Goal: Task Accomplishment & Management: Use online tool/utility

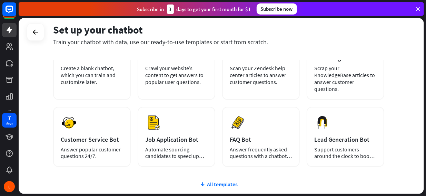
scroll to position [61, 0]
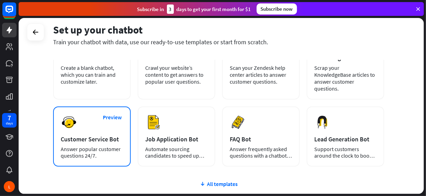
click at [88, 125] on div "Preview Customer Service Bot Answer popular customer questions 24/7." at bounding box center [92, 136] width 78 height 60
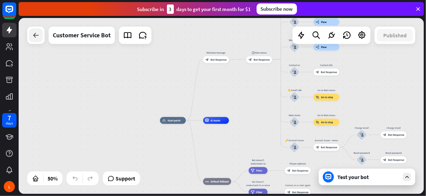
click at [34, 36] on icon at bounding box center [36, 35] width 8 height 8
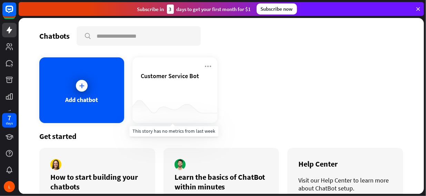
scroll to position [38, 0]
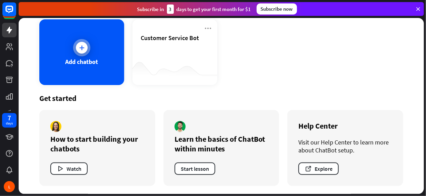
click at [87, 50] on div at bounding box center [81, 47] width 17 height 17
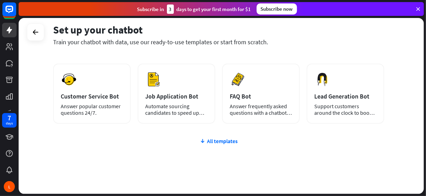
scroll to position [104, 0]
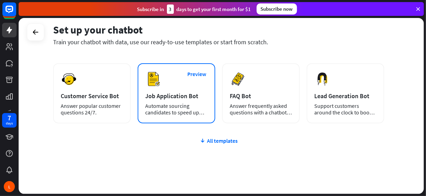
click at [192, 98] on div "Job Application Bot" at bounding box center [176, 96] width 62 height 8
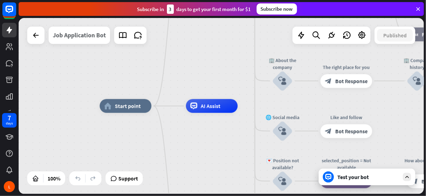
click at [84, 32] on div "Job Application Bot" at bounding box center [79, 35] width 53 height 17
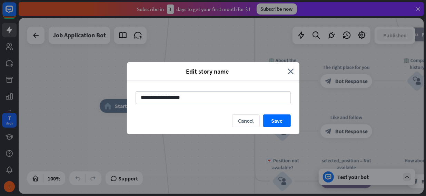
drag, startPoint x: 192, startPoint y: 97, endPoint x: 90, endPoint y: 89, distance: 101.4
click at [90, 89] on div "**********" at bounding box center [213, 98] width 426 height 196
type input "**********"
click at [280, 123] on button "Save" at bounding box center [277, 120] width 28 height 13
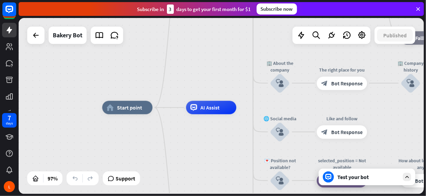
click at [366, 181] on div "Test your bot" at bounding box center [367, 176] width 97 height 17
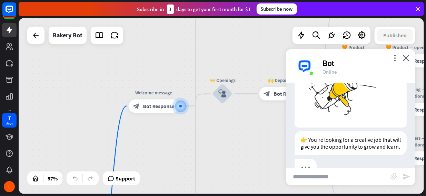
scroll to position [88, 0]
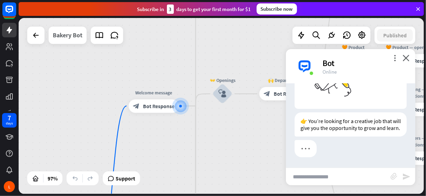
click at [73, 39] on div "Bakery Bot" at bounding box center [68, 35] width 30 height 17
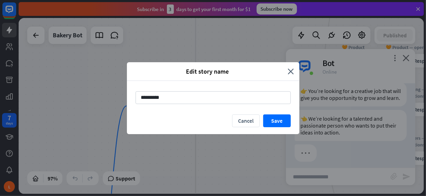
scroll to position [123, 0]
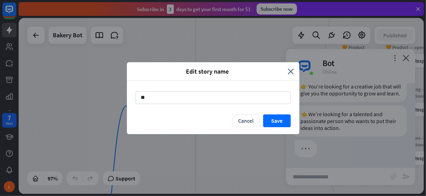
type input "*"
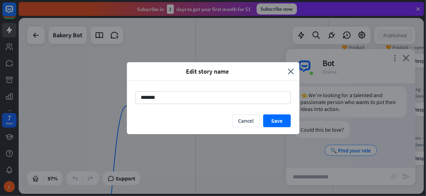
scroll to position [142, 0]
type input "*******"
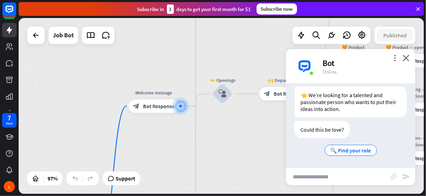
click at [336, 176] on input "text" at bounding box center [338, 176] width 105 height 17
click at [348, 151] on span "🔍 Find your role" at bounding box center [351, 150] width 41 height 7
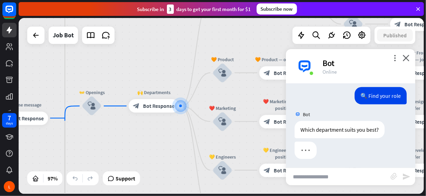
scroll to position [211, 0]
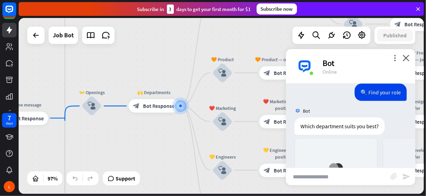
click at [334, 177] on input "text" at bounding box center [338, 176] width 105 height 17
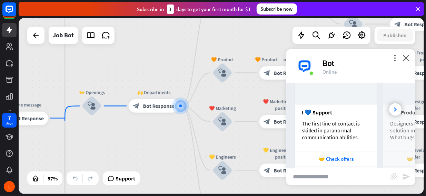
scroll to position [304, 0]
type input "**********"
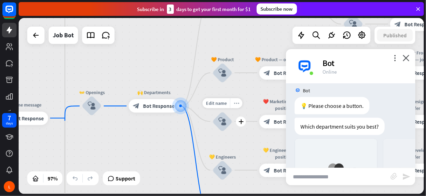
scroll to position [626, 0]
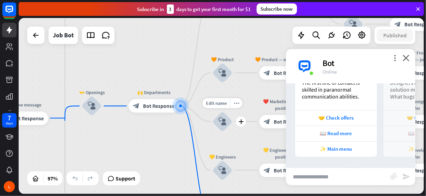
click at [223, 124] on icon "block_user_input" at bounding box center [223, 121] width 8 height 8
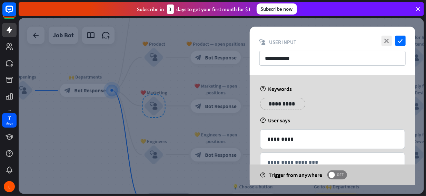
scroll to position [20, 0]
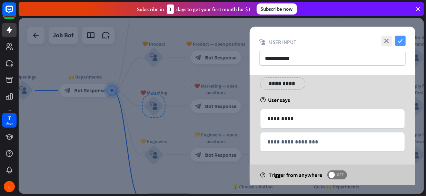
click at [403, 39] on icon "check" at bounding box center [401, 41] width 10 height 10
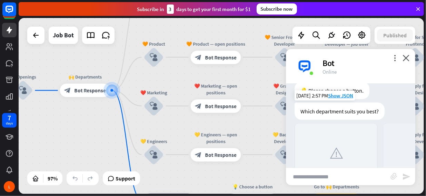
scroll to position [626, 0]
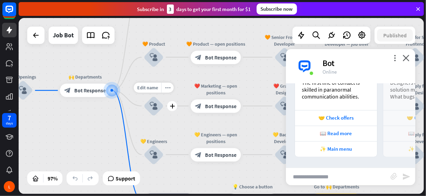
click at [157, 104] on icon "block_user_input" at bounding box center [154, 106] width 8 height 8
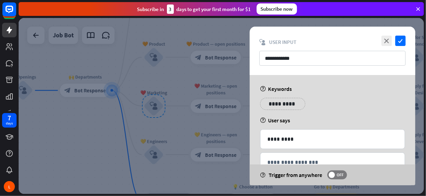
scroll to position [20, 0]
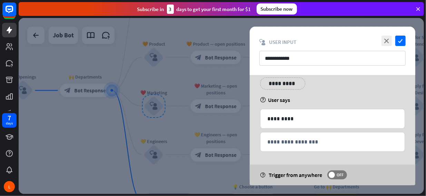
click at [278, 88] on div "**********" at bounding box center [282, 83] width 45 height 12
click at [272, 83] on p "**********" at bounding box center [283, 83] width 35 height 9
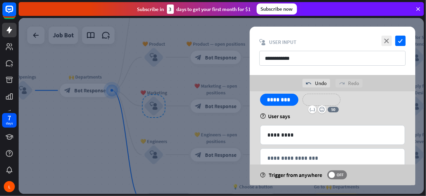
click at [327, 101] on p "**********" at bounding box center [322, 99] width 28 height 9
click at [361, 99] on p "**********" at bounding box center [367, 99] width 35 height 9
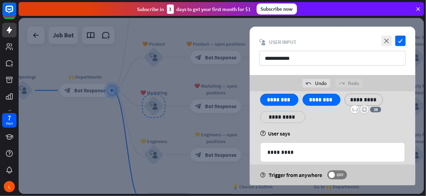
click at [283, 118] on p "**********" at bounding box center [283, 117] width 35 height 9
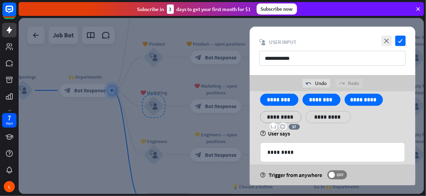
click at [322, 117] on p "**********" at bounding box center [328, 117] width 35 height 9
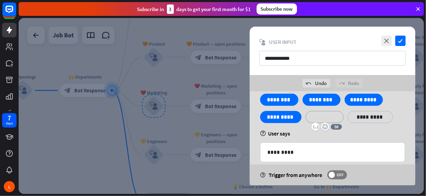
scroll to position [0, 0]
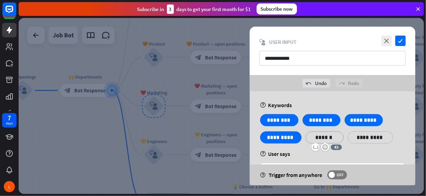
click at [360, 136] on p "**********" at bounding box center [370, 137] width 35 height 9
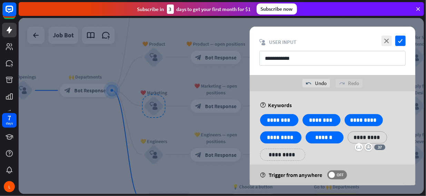
click at [283, 152] on p "**********" at bounding box center [283, 154] width 35 height 9
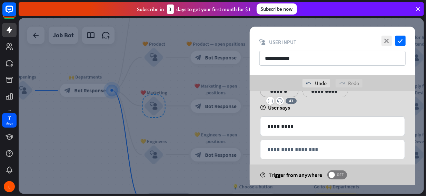
click at [361, 114] on div "**********" at bounding box center [333, 111] width 166 height 166
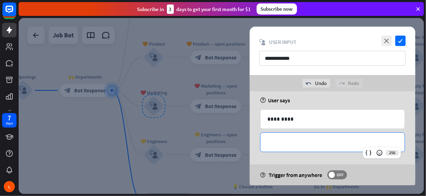
click at [314, 138] on p "**********" at bounding box center [333, 142] width 131 height 9
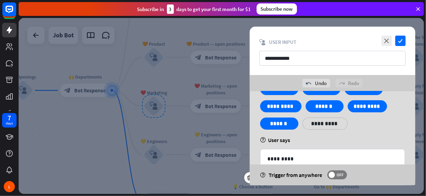
scroll to position [0, 0]
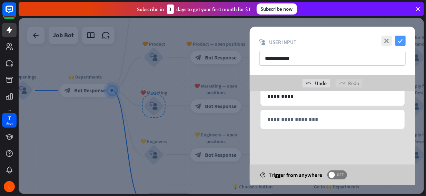
click at [404, 40] on icon "check" at bounding box center [401, 41] width 10 height 10
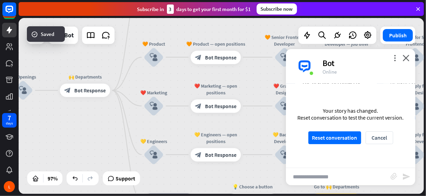
scroll to position [621, 0]
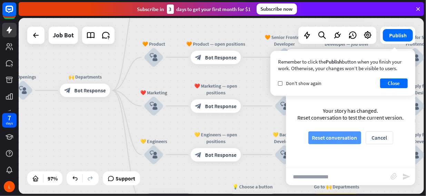
click at [324, 136] on button "Reset conversation" at bounding box center [335, 137] width 53 height 13
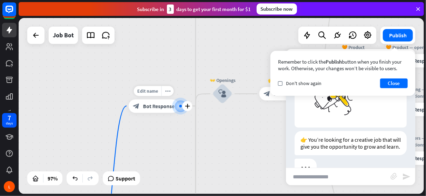
scroll to position [88, 0]
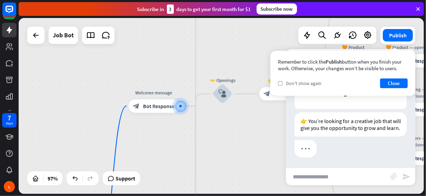
click at [316, 85] on span "Don't show again" at bounding box center [304, 83] width 36 height 6
click at [396, 84] on button "Close" at bounding box center [394, 83] width 28 height 10
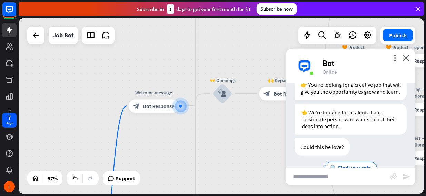
scroll to position [142, 0]
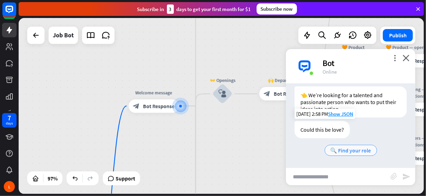
click at [349, 146] on div "🔍 Find your role" at bounding box center [351, 150] width 52 height 11
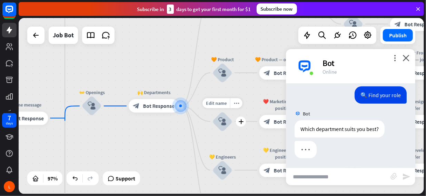
scroll to position [211, 0]
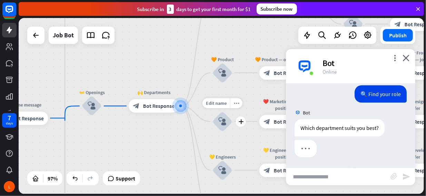
click at [221, 122] on icon "block_user_input" at bounding box center [223, 121] width 8 height 8
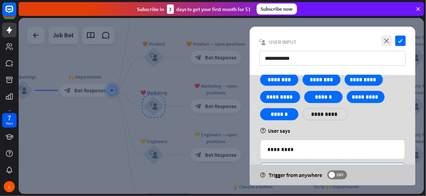
scroll to position [23, 0]
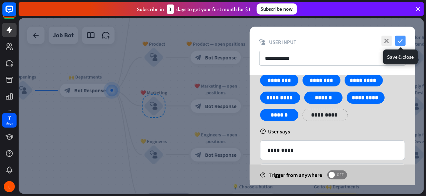
click at [399, 41] on icon "check" at bounding box center [401, 41] width 10 height 10
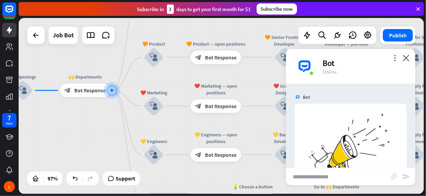
scroll to position [337, 0]
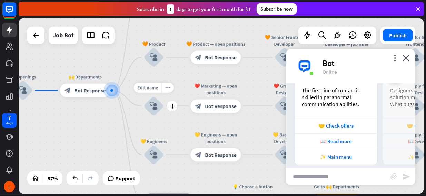
click at [152, 106] on icon "block_user_input" at bounding box center [154, 106] width 8 height 8
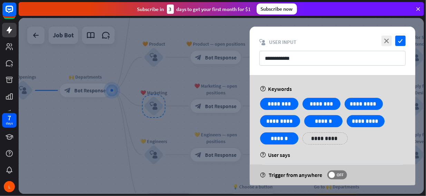
scroll to position [8, 0]
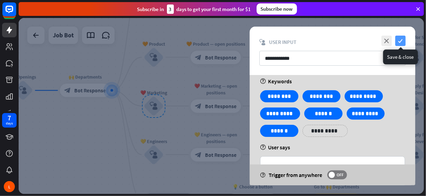
click at [402, 39] on icon "check" at bounding box center [401, 41] width 10 height 10
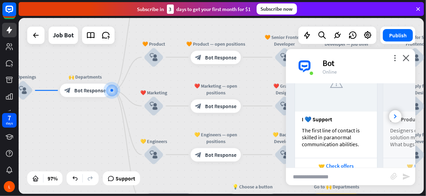
scroll to position [296, 0]
click at [394, 119] on icon at bounding box center [395, 117] width 3 height 4
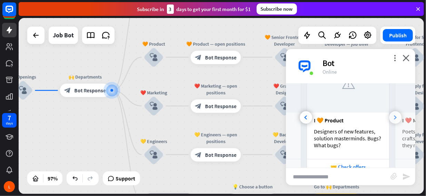
click at [394, 119] on icon at bounding box center [395, 117] width 3 height 4
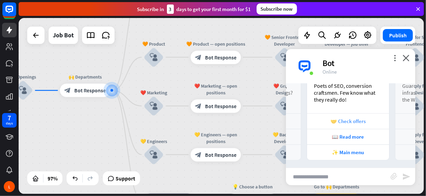
click at [353, 120] on div "🤝 Check offers" at bounding box center [348, 121] width 75 height 7
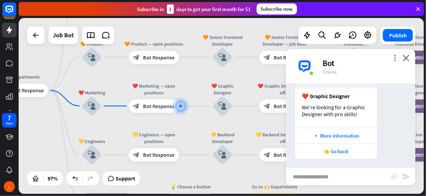
scroll to position [526, 0]
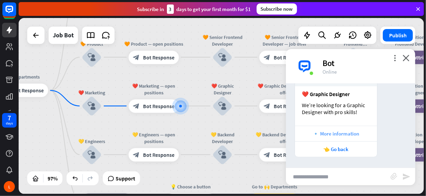
click at [341, 129] on div "🔹 More information" at bounding box center [336, 134] width 82 height 16
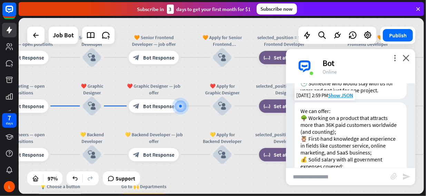
scroll to position [954, 0]
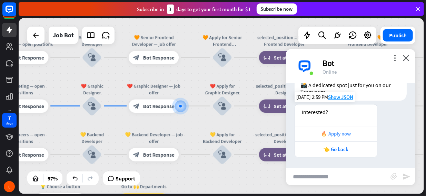
click at [349, 133] on div "🔥 Apply now" at bounding box center [336, 133] width 75 height 7
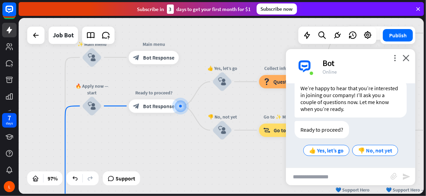
scroll to position [1110, 0]
click at [328, 146] on div "👍 Yes, let’s go" at bounding box center [326, 150] width 46 height 11
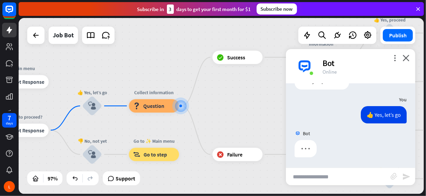
scroll to position [1159, 0]
click at [328, 176] on input "text" at bounding box center [338, 176] width 105 height 17
type input "*"
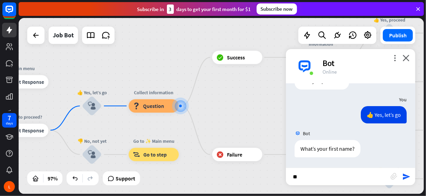
type input "*"
type input "****"
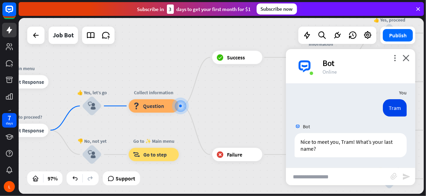
scroll to position [1233, 0]
type input "*"
type input "******"
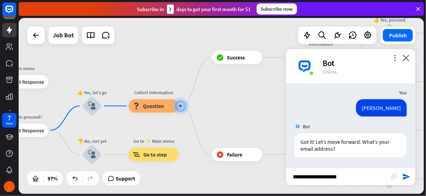
type input "**********"
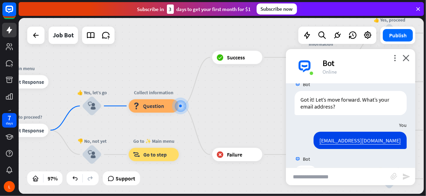
scroll to position [1376, 0]
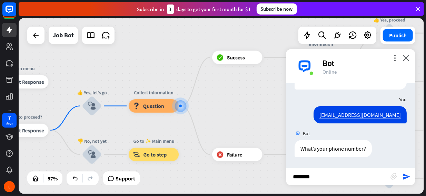
type input "*********"
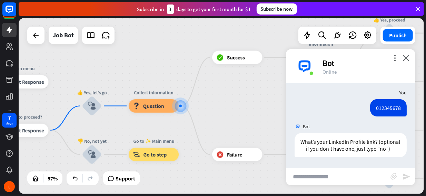
scroll to position [1457, 0]
click at [324, 176] on input "text" at bounding box center [338, 176] width 105 height 17
type input "**********"
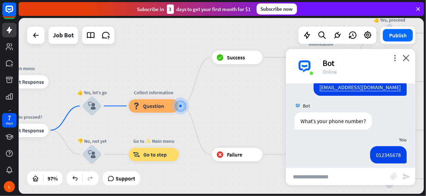
scroll to position [1567, 0]
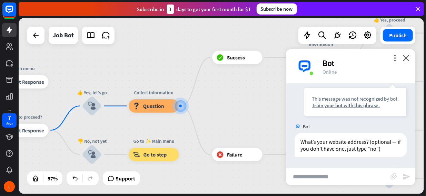
click at [324, 177] on input "text" at bounding box center [338, 176] width 105 height 17
type input "*"
type input "**********"
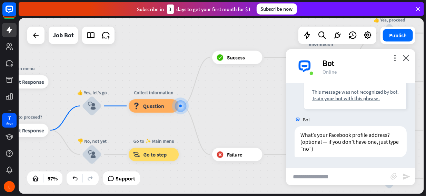
scroll to position [1684, 0]
type input "******"
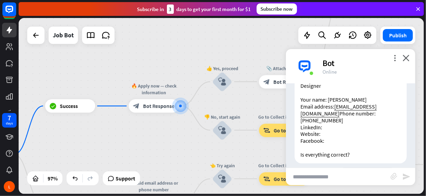
scroll to position [1917, 0]
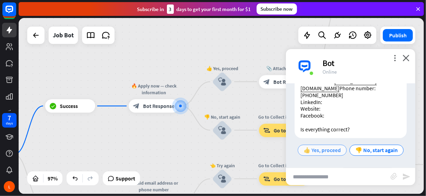
click at [341, 147] on span "👍 Yes, proceed" at bounding box center [322, 150] width 37 height 7
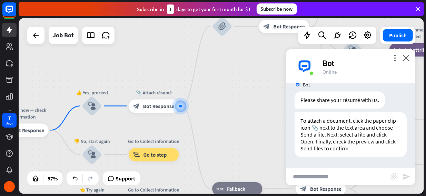
scroll to position [2000, 0]
click at [311, 177] on input "text" at bounding box center [338, 176] width 105 height 17
type input "**********"
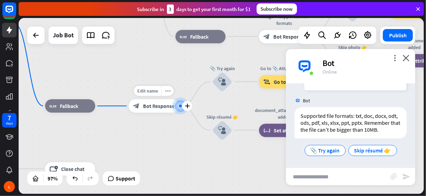
scroll to position [2143, 0]
click at [362, 150] on span "Skip résumé 👉" at bounding box center [373, 150] width 37 height 7
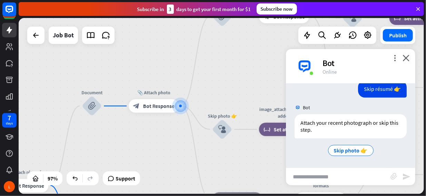
scroll to position [2218, 0]
click at [330, 174] on input "text" at bounding box center [338, 176] width 105 height 17
type input "**********"
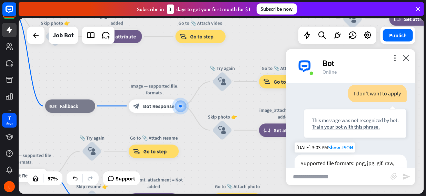
scroll to position [2284, 0]
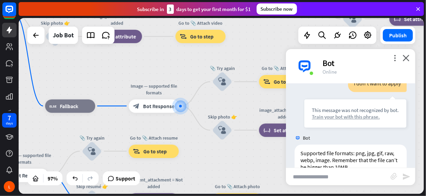
click at [354, 120] on div "Train your bot with this phrase." at bounding box center [355, 116] width 87 height 7
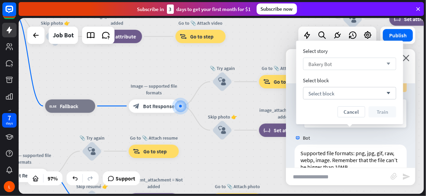
click at [345, 60] on div "Bakery Bot arrow_down" at bounding box center [349, 64] width 93 height 12
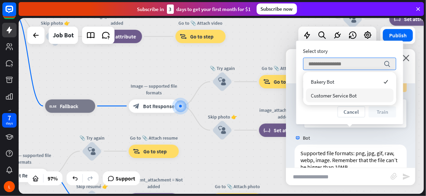
click at [342, 89] on div "Customer Service Bot" at bounding box center [350, 95] width 88 height 14
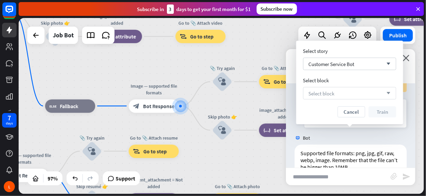
click at [335, 89] on div "Select block arrow_down" at bounding box center [349, 93] width 93 height 12
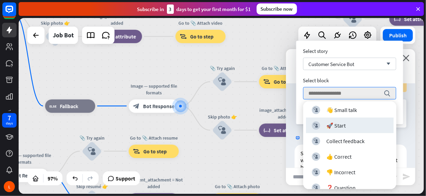
scroll to position [64, 0]
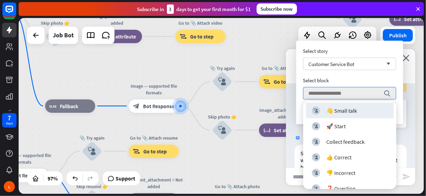
click at [298, 106] on div "Select story Customer Service Bot arrow_down Select block search Cancel Train" at bounding box center [350, 83] width 107 height 84
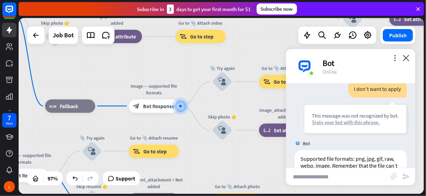
scroll to position [2278, 0]
click at [350, 126] on div "Train your bot with this phrase." at bounding box center [355, 122] width 87 height 7
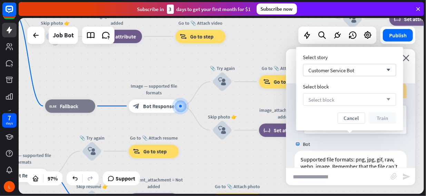
click at [331, 102] on span "Select block" at bounding box center [322, 99] width 26 height 7
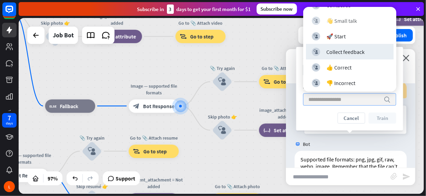
scroll to position [59, 0]
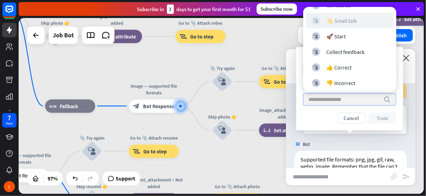
click at [337, 23] on div "👋 Small talk" at bounding box center [342, 20] width 31 height 7
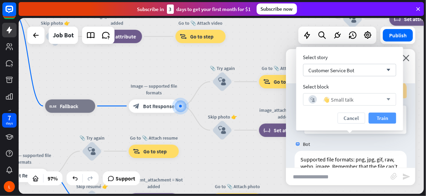
click at [384, 122] on button "Train" at bounding box center [383, 118] width 28 height 11
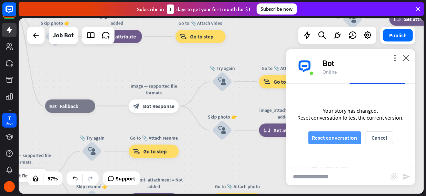
drag, startPoint x: 384, startPoint y: 133, endPoint x: 342, endPoint y: 138, distance: 42.4
click at [342, 138] on div "Reset conversation Cancel" at bounding box center [351, 137] width 85 height 13
click at [324, 139] on button "Reset conversation" at bounding box center [335, 137] width 53 height 13
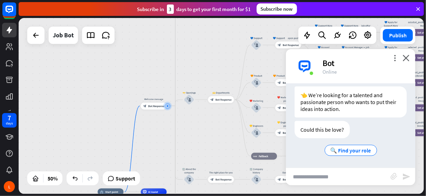
scroll to position [142, 0]
click at [32, 38] on icon at bounding box center [36, 35] width 8 height 8
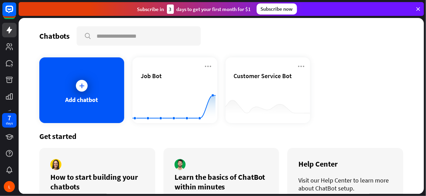
scroll to position [38, 0]
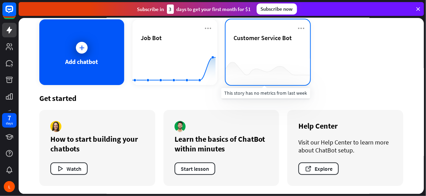
click at [274, 62] on div at bounding box center [268, 71] width 85 height 27
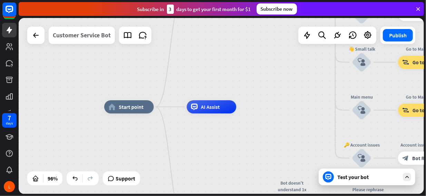
click at [95, 41] on div "Customer Service Bot" at bounding box center [82, 35] width 58 height 17
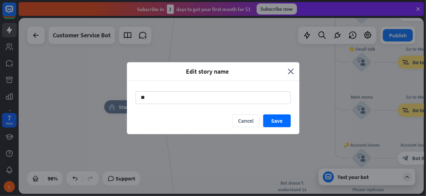
type input "*"
type input "**********"
click at [281, 120] on button "Save" at bounding box center [277, 120] width 28 height 13
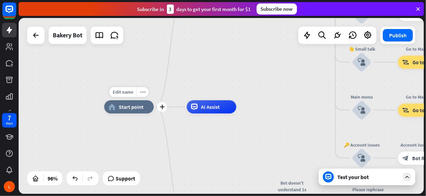
click at [143, 107] on div "home_2 Start point" at bounding box center [129, 106] width 50 height 13
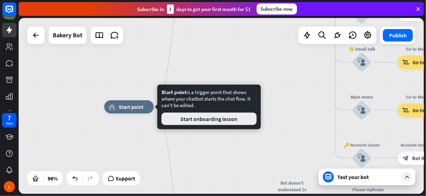
click at [209, 117] on button "Start onboarding lesson" at bounding box center [209, 119] width 95 height 12
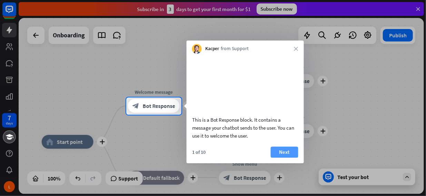
click at [279, 157] on button "Next" at bounding box center [285, 151] width 28 height 11
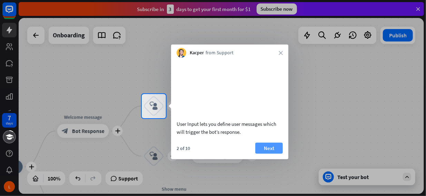
click at [266, 153] on button "Next" at bounding box center [269, 147] width 28 height 11
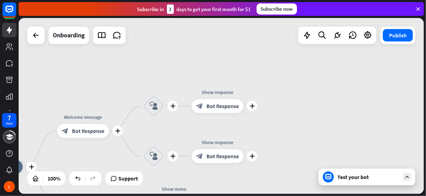
click at [266, 155] on div "plus home_2 Start point plus Welcome message block_bot_response Bot Response pl…" at bounding box center [222, 106] width 406 height 176
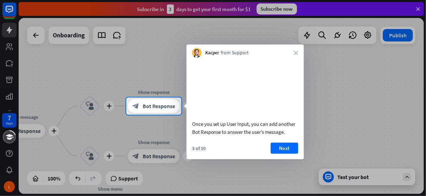
click at [276, 159] on div "3 of 10 Next" at bounding box center [245, 150] width 117 height 17
click at [290, 150] on div "Once you set up User Input, you can add another Bot Response to answer the user…" at bounding box center [245, 109] width 117 height 102
click at [287, 153] on button "Next" at bounding box center [285, 147] width 28 height 11
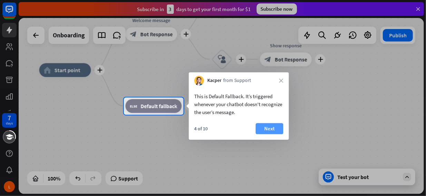
click at [269, 127] on button "Next" at bounding box center [270, 128] width 28 height 11
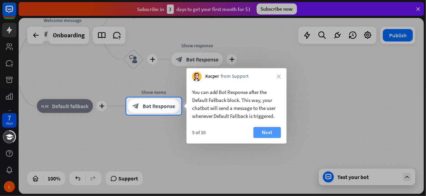
click at [265, 129] on button "Next" at bounding box center [268, 132] width 28 height 11
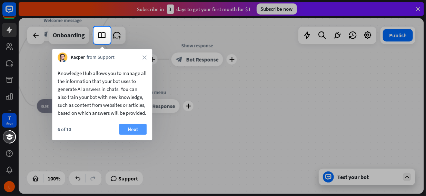
click at [133, 135] on button "Next" at bounding box center [133, 129] width 28 height 11
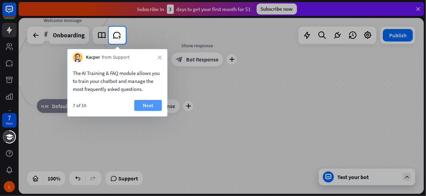
click at [149, 104] on button "Next" at bounding box center [148, 105] width 28 height 11
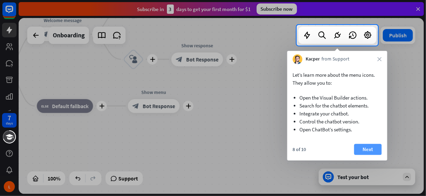
click at [369, 147] on button "Next" at bounding box center [369, 149] width 28 height 11
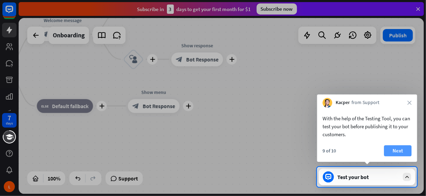
click at [395, 147] on button "Next" at bounding box center [398, 150] width 28 height 11
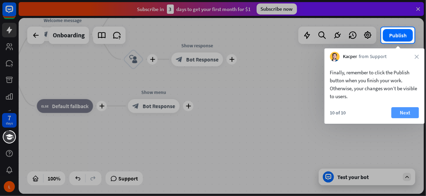
click at [405, 110] on button "Next" at bounding box center [406, 112] width 28 height 11
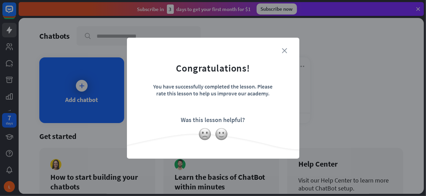
click at [286, 51] on icon "close" at bounding box center [284, 50] width 5 height 5
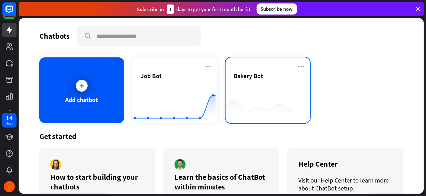
click at [238, 97] on div at bounding box center [268, 109] width 85 height 27
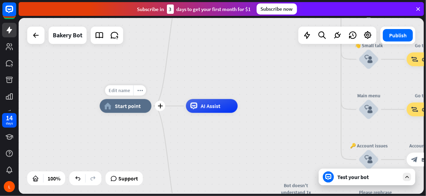
click at [121, 93] on span "Edit name" at bounding box center [119, 90] width 21 height 6
type input "*****"
click at [168, 65] on div "***** home_2 Start point Welcome message block_bot_response Bot Response 🔙 Main…" at bounding box center [222, 106] width 406 height 176
click at [123, 110] on div "home_2 Start point" at bounding box center [126, 106] width 52 height 14
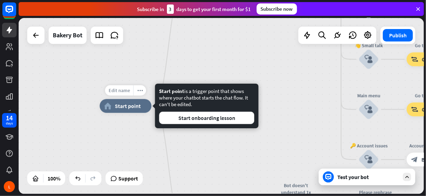
click at [127, 93] on span "Edit name" at bounding box center [119, 90] width 21 height 6
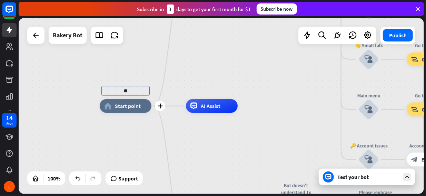
type input "*"
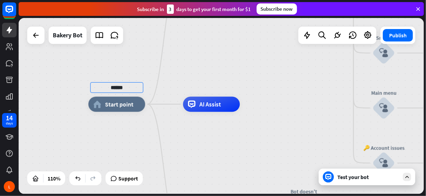
type input "******"
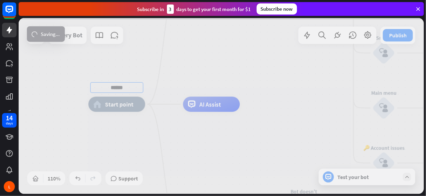
click at [152, 143] on div "****** home_2 Start point Welcome message block_bot_response Bot Response 🔙 Mai…" at bounding box center [222, 106] width 406 height 176
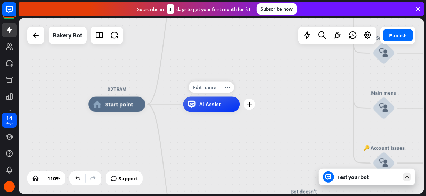
click at [208, 107] on span "AI Assist" at bounding box center [211, 104] width 22 height 8
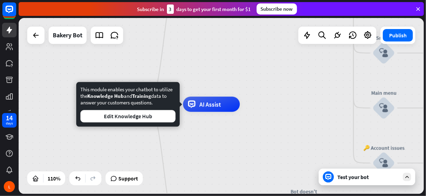
click at [140, 123] on div "This module enables your chatbot to utilize the Knowledge Hub and Training data…" at bounding box center [128, 104] width 104 height 45
click at [156, 103] on div "This module enables your chatbot to utilize the Knowledge Hub and Training data…" at bounding box center [127, 104] width 95 height 36
click at [158, 120] on button "Edit Knowledge Hub" at bounding box center [127, 116] width 95 height 12
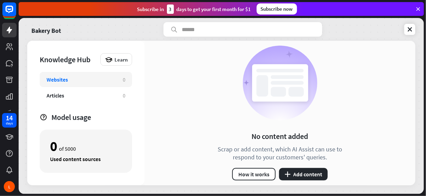
click at [306, 181] on div "No content added Scrap or add content, which AI Assist can use to respond to yo…" at bounding box center [280, 113] width 271 height 144
click at [306, 176] on button "plus Add content" at bounding box center [303, 174] width 49 height 12
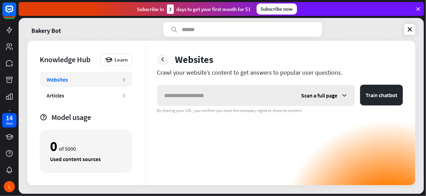
click at [220, 101] on input "text" at bounding box center [225, 95] width 137 height 21
type input "**********"
click at [333, 96] on span "Scan a full page" at bounding box center [319, 95] width 36 height 7
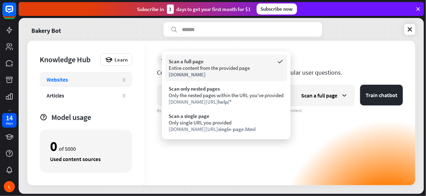
click at [228, 75] on div "[DOMAIN_NAME]" at bounding box center [226, 74] width 115 height 7
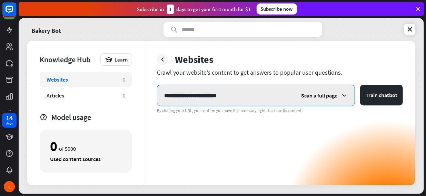
click at [266, 98] on input "**********" at bounding box center [225, 95] width 137 height 21
drag, startPoint x: 266, startPoint y: 98, endPoint x: 102, endPoint y: 103, distance: 163.7
click at [102, 103] on div "**********" at bounding box center [221, 113] width 388 height 144
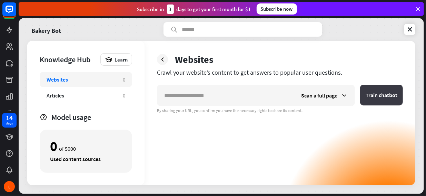
click at [379, 95] on button "Train chatbot" at bounding box center [381, 95] width 43 height 21
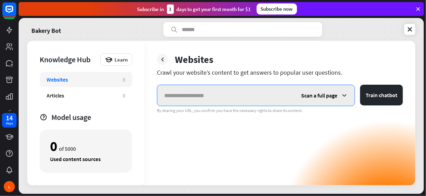
click at [221, 94] on input "text" at bounding box center [225, 95] width 137 height 21
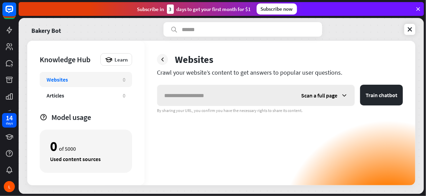
click at [331, 94] on span "Scan a full page" at bounding box center [319, 95] width 36 height 7
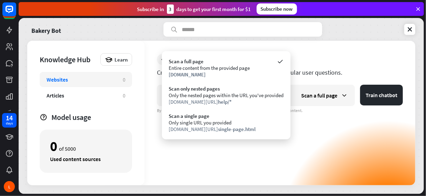
click at [158, 110] on div "By sharing your URL, you confirm you have the necessary rights to share its con…" at bounding box center [280, 111] width 246 height 6
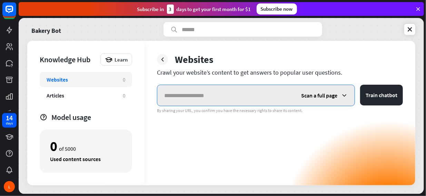
click at [191, 103] on input "text" at bounding box center [225, 95] width 137 height 21
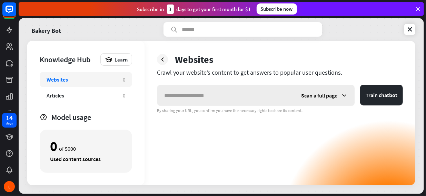
click at [324, 95] on span "Scan a full page" at bounding box center [319, 95] width 36 height 7
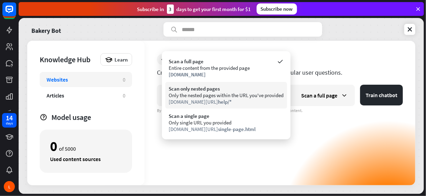
click at [198, 89] on div "Scan only nested pages" at bounding box center [226, 88] width 115 height 7
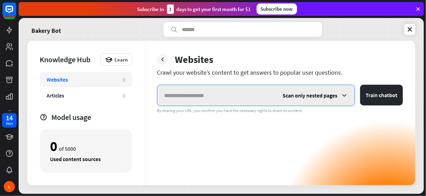
click at [228, 94] on input "text" at bounding box center [216, 95] width 118 height 21
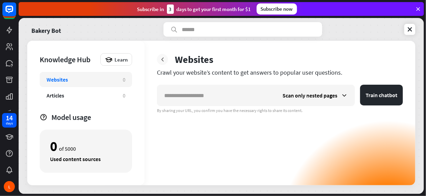
click at [166, 58] on icon at bounding box center [162, 59] width 7 height 7
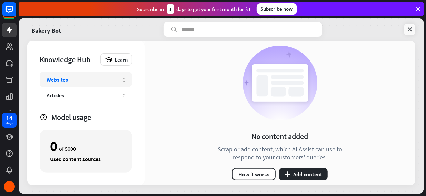
click at [407, 27] on icon at bounding box center [410, 29] width 7 height 7
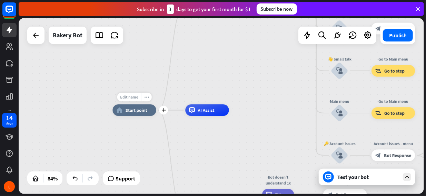
click at [136, 99] on span "Edit name" at bounding box center [129, 96] width 18 height 5
type input "**********"
click at [138, 133] on div "**********" at bounding box center [222, 106] width 406 height 176
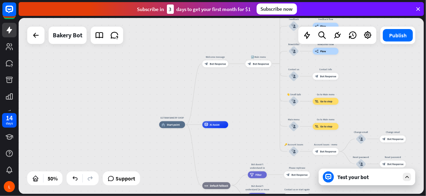
click at [120, 119] on div "X2TRAM BAKERY SHOP home_2 Start point Welcome message block_bot_response Bot Re…" at bounding box center [222, 106] width 406 height 176
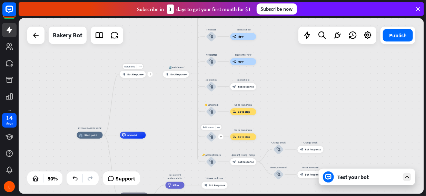
click at [134, 76] on span "Bot Response" at bounding box center [135, 74] width 16 height 3
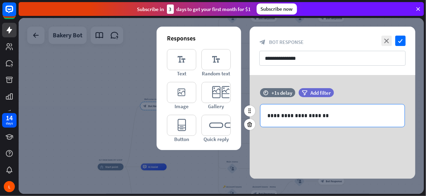
click at [328, 112] on p "**********" at bounding box center [333, 115] width 131 height 9
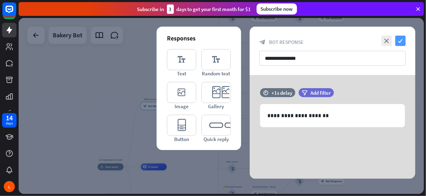
click at [403, 39] on icon "check" at bounding box center [401, 41] width 10 height 10
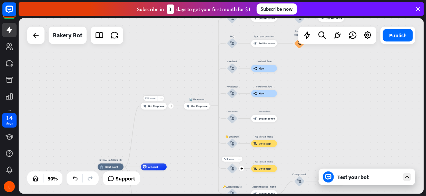
click at [157, 109] on div "Edit name more_horiz plus Welcome message block_bot_response Bot Response" at bounding box center [154, 106] width 26 height 7
click at [156, 108] on div "block_bot_response Bot Response" at bounding box center [154, 106] width 26 height 7
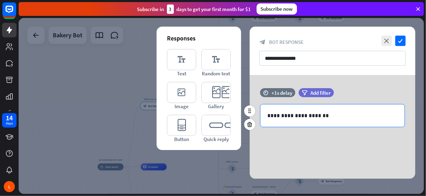
click at [304, 115] on p "**********" at bounding box center [333, 115] width 131 height 9
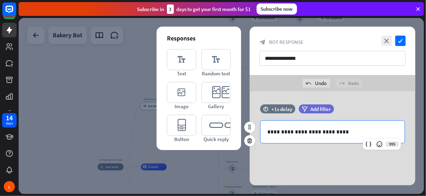
click at [347, 129] on p "**********" at bounding box center [333, 131] width 131 height 9
click at [273, 132] on p "**********" at bounding box center [333, 131] width 131 height 9
drag, startPoint x: 310, startPoint y: 132, endPoint x: 288, endPoint y: 132, distance: 22.4
click at [288, 132] on p "**********" at bounding box center [333, 131] width 131 height 9
click at [336, 131] on p "**********" at bounding box center [333, 131] width 131 height 9
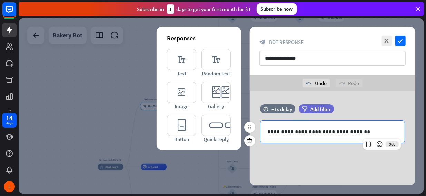
click at [369, 129] on p "**********" at bounding box center [333, 131] width 131 height 9
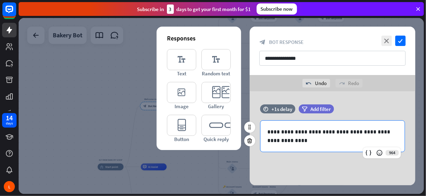
scroll to position [9, 0]
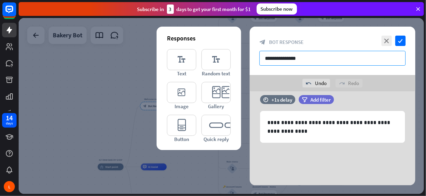
click at [315, 57] on input "**********" at bounding box center [333, 58] width 146 height 15
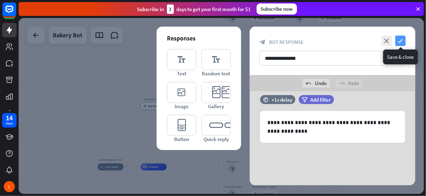
click at [405, 40] on icon "check" at bounding box center [401, 41] width 10 height 10
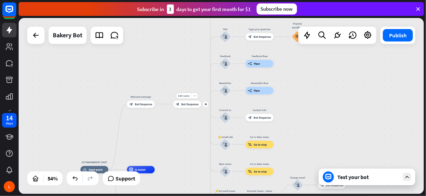
click at [187, 107] on div "block_bot_response Bot Response" at bounding box center [187, 104] width 28 height 8
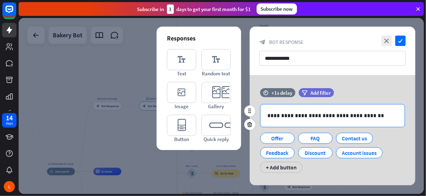
click at [357, 114] on p "**********" at bounding box center [333, 115] width 131 height 9
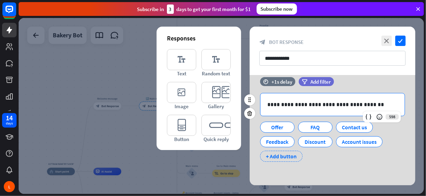
click at [287, 157] on div "+ Add button" at bounding box center [281, 156] width 42 height 11
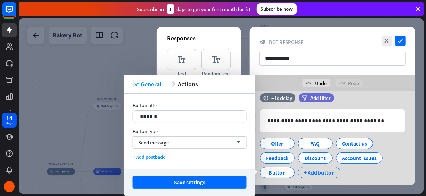
click at [314, 173] on div "+ Add button" at bounding box center [319, 172] width 42 height 11
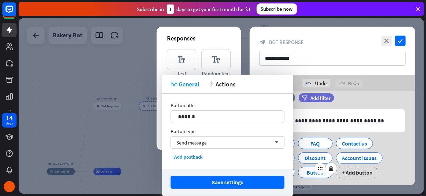
click at [314, 173] on div "Button" at bounding box center [315, 172] width 23 height 10
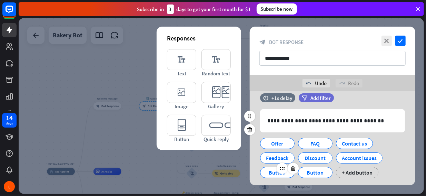
click at [282, 174] on div "Button" at bounding box center [277, 172] width 23 height 10
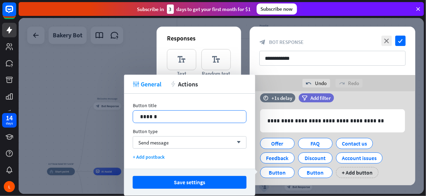
click at [160, 114] on p "******" at bounding box center [190, 116] width 100 height 9
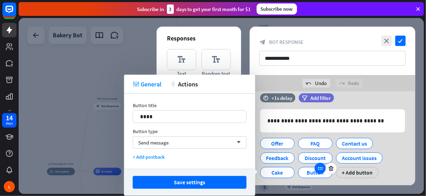
click at [320, 169] on icon at bounding box center [320, 168] width 6 height 6
click at [312, 174] on div "Button" at bounding box center [315, 172] width 23 height 10
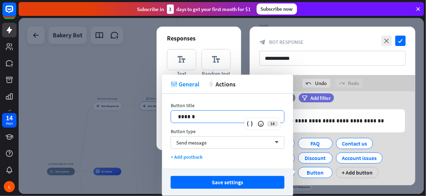
click at [200, 117] on p "******" at bounding box center [228, 116] width 100 height 9
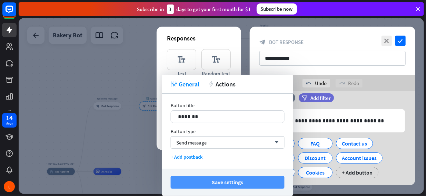
click at [210, 182] on button "Save settings" at bounding box center [228, 182] width 114 height 13
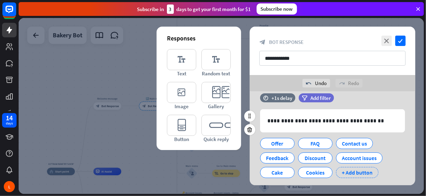
click at [346, 172] on div "+ Add button" at bounding box center [357, 172] width 42 height 11
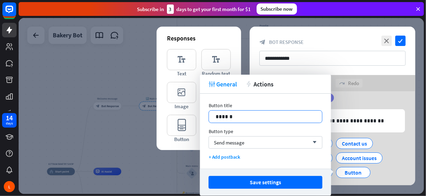
click at [243, 113] on p "******" at bounding box center [266, 116] width 100 height 9
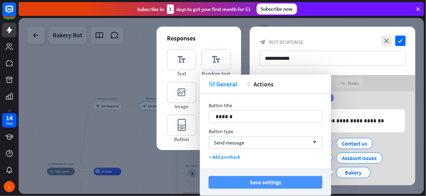
click at [248, 183] on button "Save settings" at bounding box center [266, 182] width 114 height 13
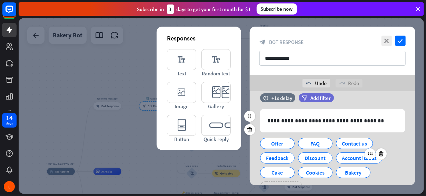
scroll to position [42, 0]
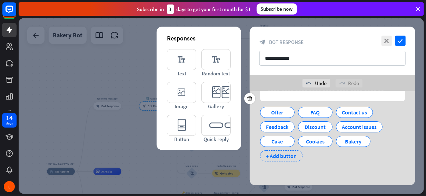
click at [285, 156] on div "+ Add button" at bounding box center [281, 155] width 42 height 11
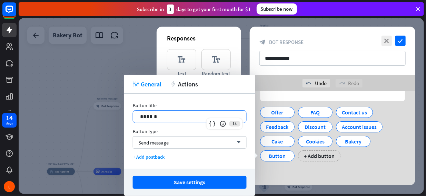
click at [167, 118] on p "******" at bounding box center [190, 116] width 100 height 9
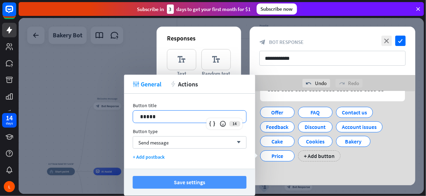
click at [201, 183] on button "Save settings" at bounding box center [190, 182] width 114 height 13
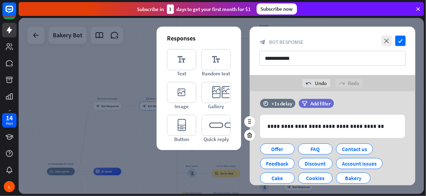
scroll to position [0, 0]
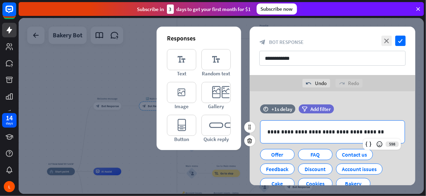
click at [368, 132] on p "**********" at bounding box center [333, 131] width 131 height 9
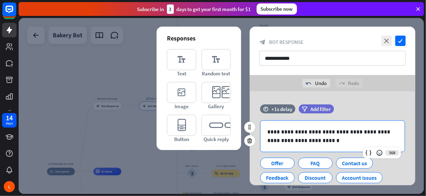
scroll to position [50, 0]
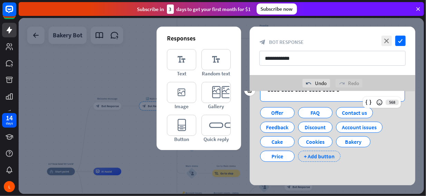
click at [323, 157] on div "+ Add button" at bounding box center [319, 156] width 42 height 11
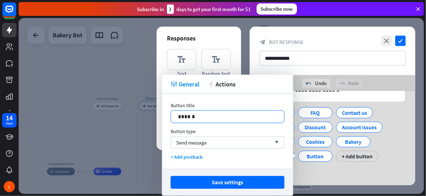
click at [210, 118] on p "******" at bounding box center [228, 116] width 100 height 9
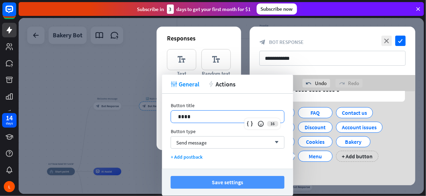
click at [215, 181] on button "Save settings" at bounding box center [228, 182] width 114 height 13
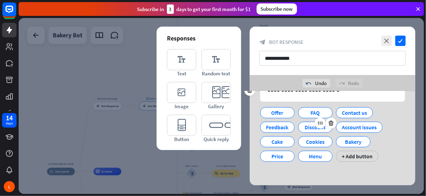
scroll to position [0, 0]
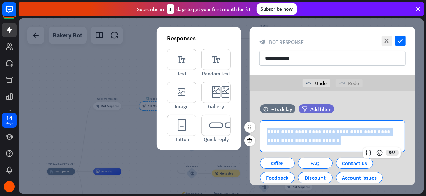
drag, startPoint x: 344, startPoint y: 141, endPoint x: 263, endPoint y: 128, distance: 82.4
click at [263, 128] on div "**********" at bounding box center [333, 135] width 144 height 31
click at [343, 141] on p "**********" at bounding box center [333, 135] width 131 height 17
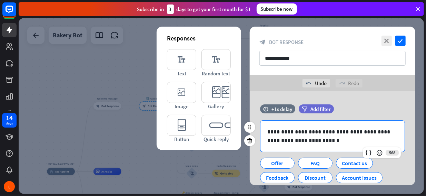
scroll to position [50, 0]
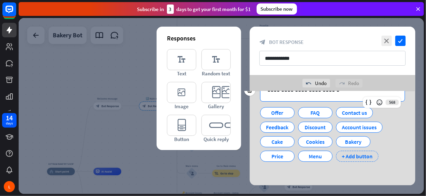
click at [349, 158] on div "+ Add button" at bounding box center [357, 156] width 42 height 11
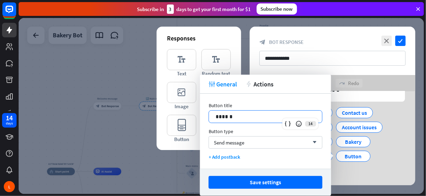
click at [255, 116] on p "******" at bounding box center [266, 116] width 100 height 9
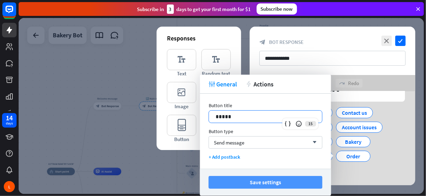
click at [259, 183] on button "Save settings" at bounding box center [266, 182] width 114 height 13
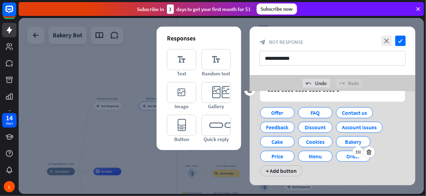
scroll to position [65, 0]
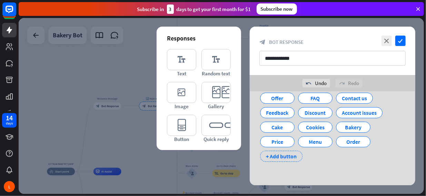
click at [290, 157] on div "+ Add button" at bounding box center [281, 156] width 42 height 11
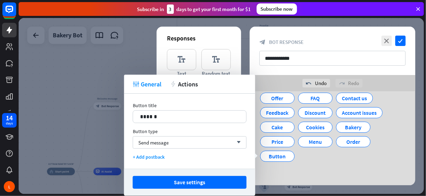
click at [330, 159] on div "Offer FAQ Contact us Feedback Discount Account issues Cake Cookies Bakery Price…" at bounding box center [331, 125] width 145 height 73
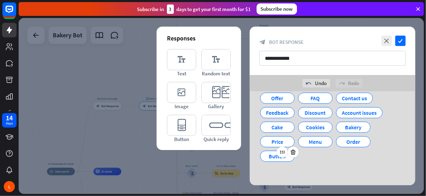
click at [273, 156] on div "Button" at bounding box center [277, 156] width 23 height 10
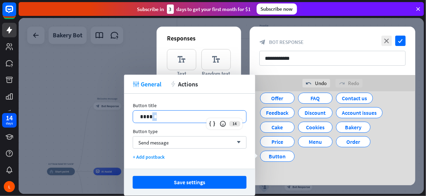
drag, startPoint x: 165, startPoint y: 117, endPoint x: 16, endPoint y: 112, distance: 149.6
click at [16, 112] on body "14 days L close Product Help First steps Get started with ChatBot Help Center F…" at bounding box center [213, 98] width 426 height 196
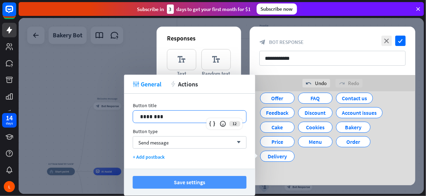
click at [148, 180] on button "Save settings" at bounding box center [190, 182] width 114 height 13
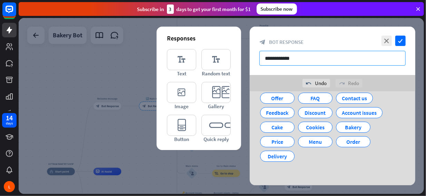
click at [274, 61] on input "**********" at bounding box center [333, 58] width 146 height 15
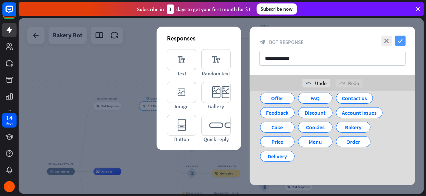
click at [399, 38] on icon "check" at bounding box center [401, 41] width 10 height 10
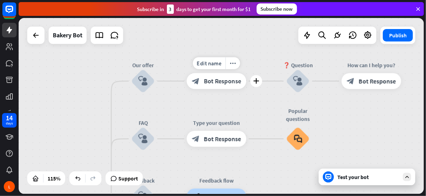
click at [213, 85] on div "block_bot_response Bot Response" at bounding box center [217, 81] width 60 height 16
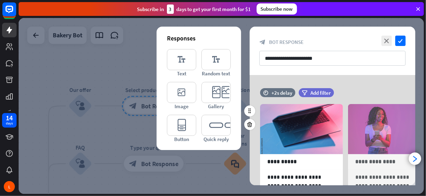
scroll to position [94, 0]
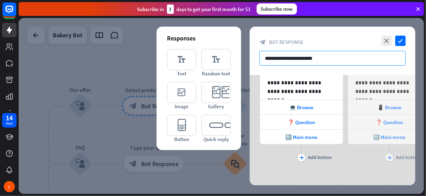
click at [325, 60] on input "**********" at bounding box center [333, 58] width 146 height 15
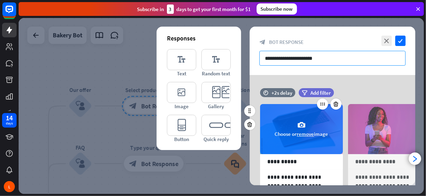
scroll to position [0, 0]
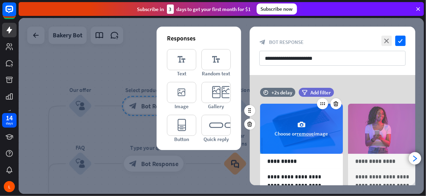
click at [307, 133] on button "remove" at bounding box center [305, 133] width 17 height 7
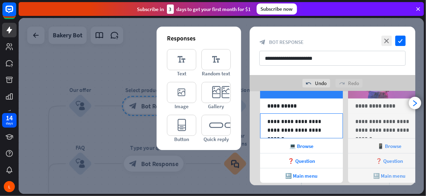
scroll to position [0, 0]
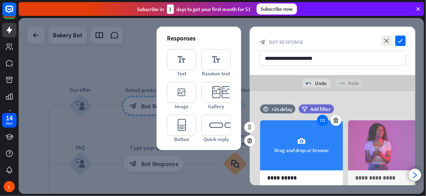
click at [324, 122] on icon at bounding box center [323, 120] width 6 height 6
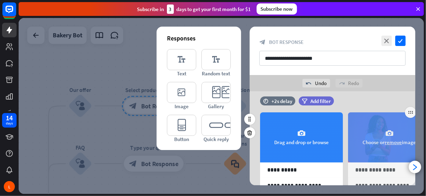
scroll to position [7, 0]
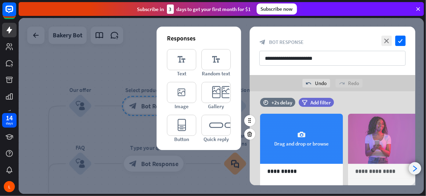
click at [417, 167] on icon "arrowhead_right" at bounding box center [415, 168] width 7 height 7
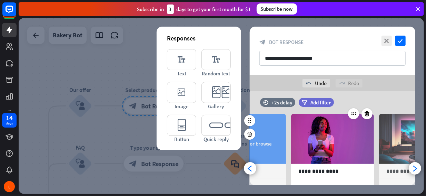
scroll to position [112, 0]
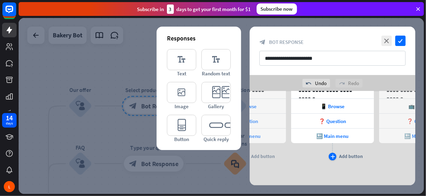
click at [335, 157] on icon "plus" at bounding box center [333, 156] width 4 height 4
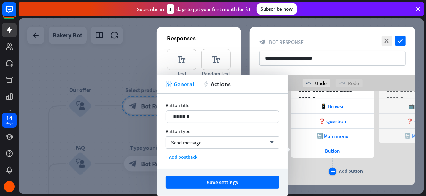
scroll to position [0, 57]
click at [309, 84] on icon "undo" at bounding box center [309, 83] width 6 height 6
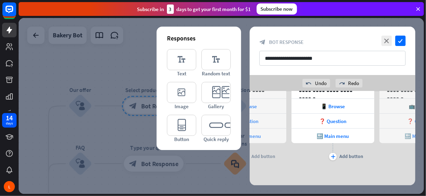
scroll to position [0, 0]
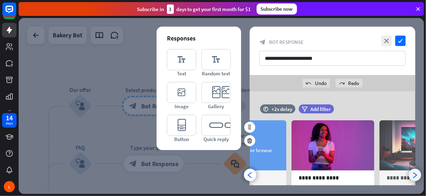
click at [416, 174] on icon "arrowhead_right" at bounding box center [415, 175] width 7 height 7
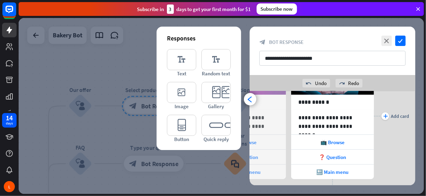
scroll to position [69, 0]
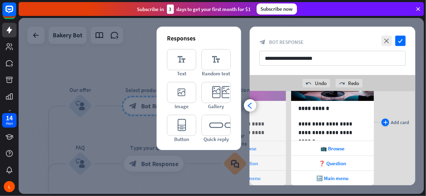
click at [388, 121] on icon "plus" at bounding box center [386, 122] width 4 height 4
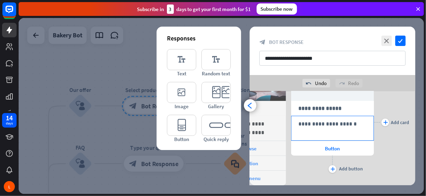
scroll to position [58, 0]
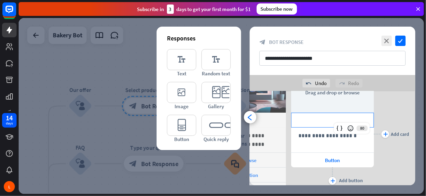
click at [325, 120] on p "**********" at bounding box center [333, 120] width 68 height 9
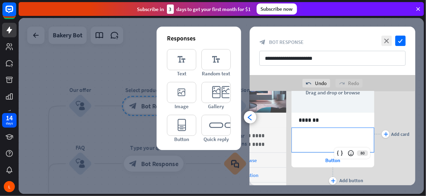
click at [311, 129] on div "**********" at bounding box center [333, 140] width 82 height 24
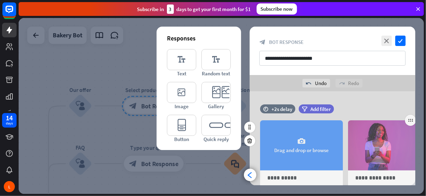
scroll to position [112, 0]
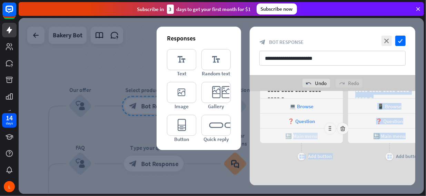
drag, startPoint x: 404, startPoint y: 169, endPoint x: 295, endPoint y: 128, distance: 117.1
click at [295, 128] on div "**********" at bounding box center [333, 83] width 166 height 206
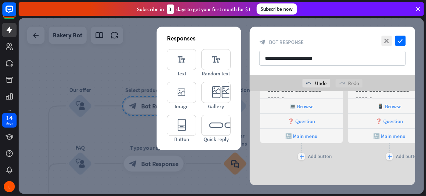
click at [375, 167] on div "**********" at bounding box center [333, 81] width 166 height 176
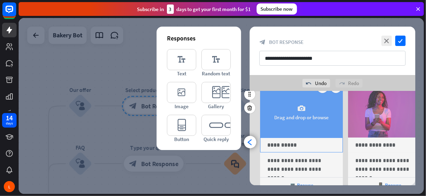
scroll to position [34, 0]
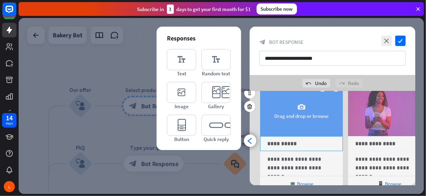
click at [295, 143] on p "**********" at bounding box center [302, 143] width 69 height 9
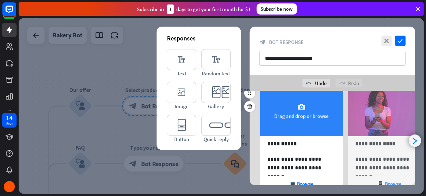
click at [415, 141] on icon "arrowhead_right" at bounding box center [415, 140] width 7 height 7
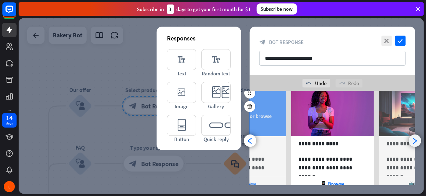
click at [415, 141] on icon "arrowhead_right" at bounding box center [415, 140] width 7 height 7
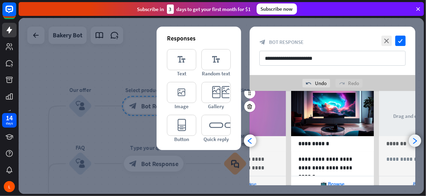
click at [416, 141] on icon "arrowhead_right" at bounding box center [415, 140] width 7 height 7
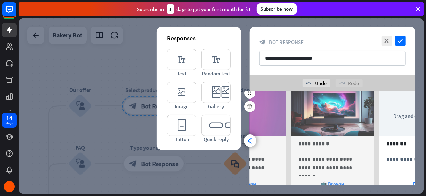
scroll to position [0, 233]
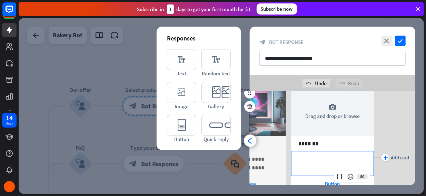
click at [321, 155] on p "**********" at bounding box center [333, 159] width 68 height 9
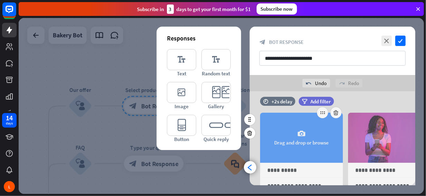
scroll to position [7, 0]
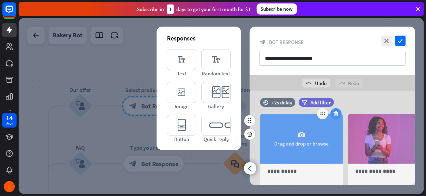
click at [337, 114] on icon at bounding box center [336, 113] width 7 height 6
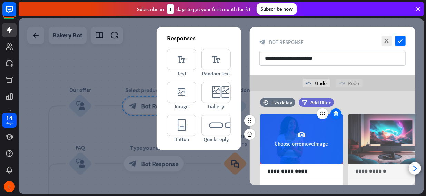
click at [337, 112] on icon at bounding box center [336, 113] width 7 height 6
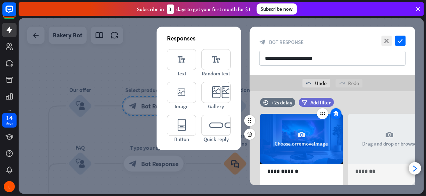
click at [337, 114] on icon at bounding box center [336, 113] width 7 height 6
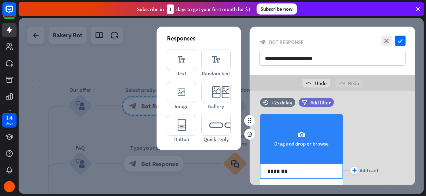
scroll to position [45, 0]
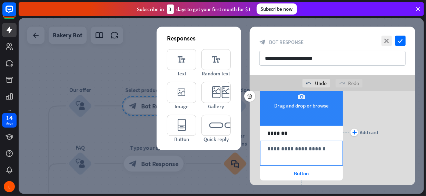
click at [294, 149] on p "**********" at bounding box center [302, 148] width 69 height 9
paste div
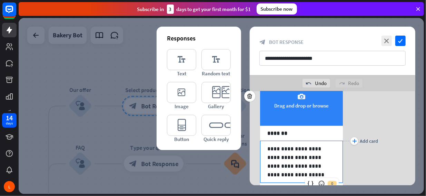
click at [268, 147] on p "**********" at bounding box center [302, 161] width 69 height 35
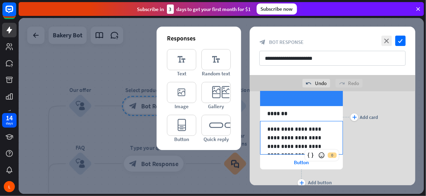
scroll to position [90, 0]
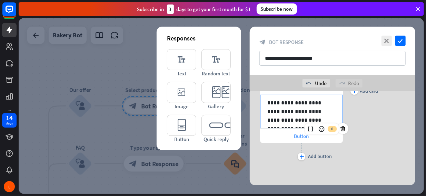
click at [288, 136] on div "Button" at bounding box center [301, 135] width 83 height 15
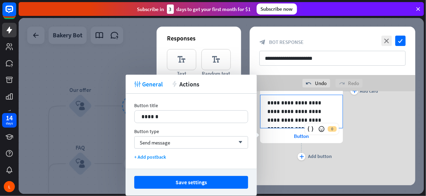
click at [314, 116] on p "**********" at bounding box center [302, 111] width 69 height 26
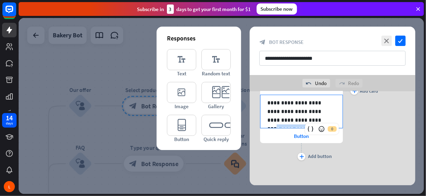
drag, startPoint x: 297, startPoint y: 119, endPoint x: 338, endPoint y: 116, distance: 41.5
click at [338, 116] on div "**********" at bounding box center [302, 111] width 82 height 33
click at [272, 139] on div "Button" at bounding box center [301, 135] width 83 height 15
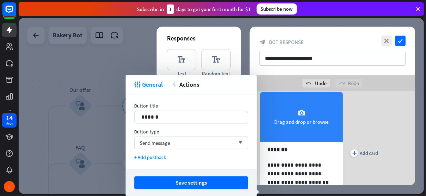
scroll to position [28, 0]
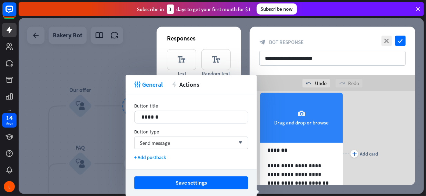
click at [308, 113] on div "camera Drag and drop or browse" at bounding box center [301, 118] width 83 height 50
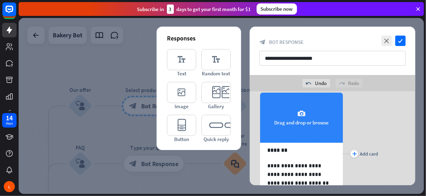
scroll to position [79, 0]
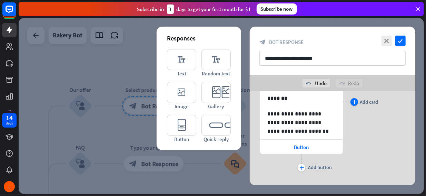
click at [356, 100] on icon "plus" at bounding box center [355, 102] width 4 height 4
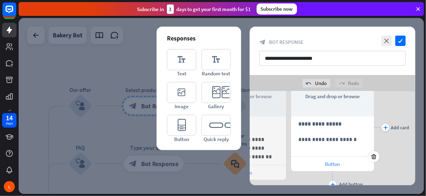
scroll to position [53, 0]
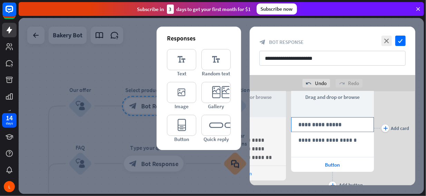
click at [320, 128] on div "**********" at bounding box center [333, 124] width 82 height 14
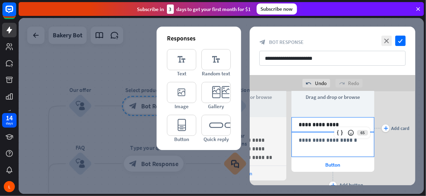
click at [315, 144] on div "**********" at bounding box center [333, 144] width 82 height 24
click at [336, 125] on p "**********" at bounding box center [333, 124] width 69 height 9
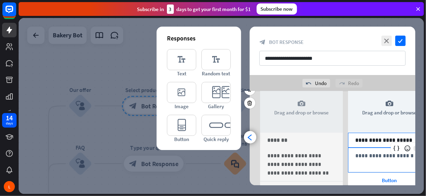
scroll to position [38, 0]
click at [366, 153] on p "**********" at bounding box center [390, 155] width 68 height 9
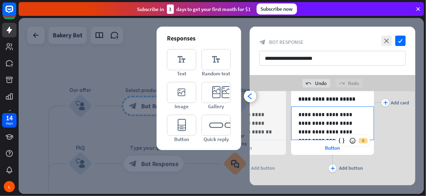
scroll to position [80, 0]
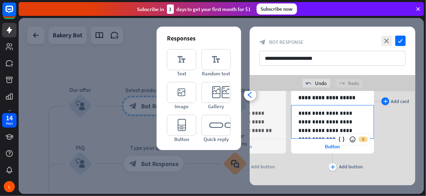
click at [386, 98] on div "plus" at bounding box center [386, 101] width 8 height 8
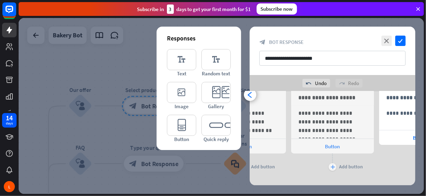
scroll to position [0, 145]
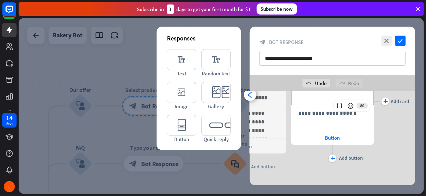
click at [313, 101] on p "**********" at bounding box center [333, 97] width 68 height 9
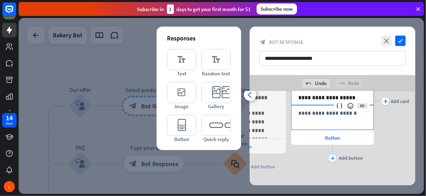
click at [313, 112] on p "**********" at bounding box center [333, 113] width 68 height 9
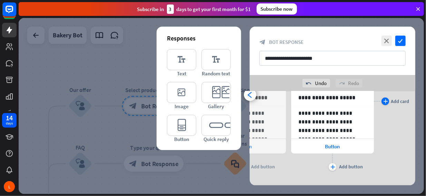
click at [386, 98] on div "plus" at bounding box center [386, 101] width 8 height 8
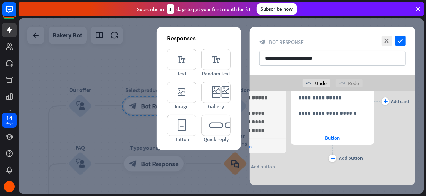
scroll to position [0, 233]
click at [312, 101] on p "**********" at bounding box center [333, 97] width 68 height 9
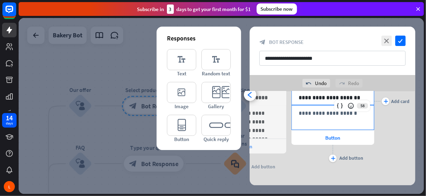
click at [314, 113] on p "**********" at bounding box center [333, 113] width 68 height 9
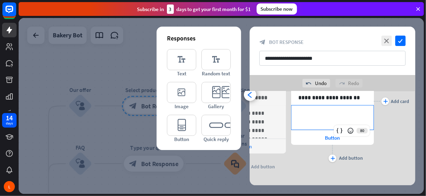
click at [330, 114] on p "**********" at bounding box center [333, 113] width 68 height 9
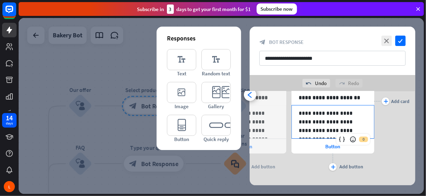
scroll to position [72, 0]
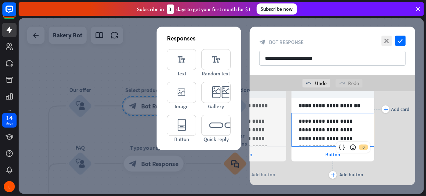
click at [388, 108] on icon "plus" at bounding box center [386, 109] width 4 height 4
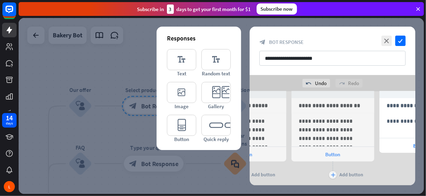
scroll to position [0, 321]
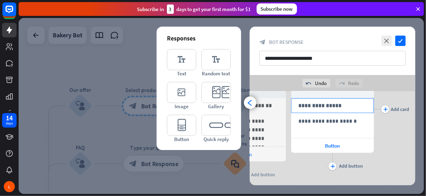
click at [323, 112] on div "**********" at bounding box center [333, 105] width 82 height 14
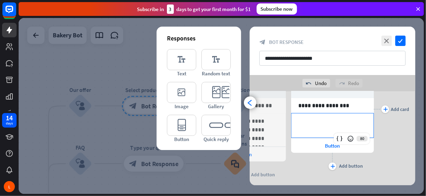
click at [312, 122] on p "**********" at bounding box center [333, 121] width 68 height 9
paste div
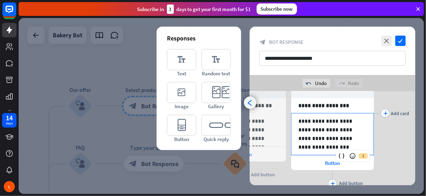
click at [252, 104] on icon "arrowhead_left" at bounding box center [250, 102] width 7 height 7
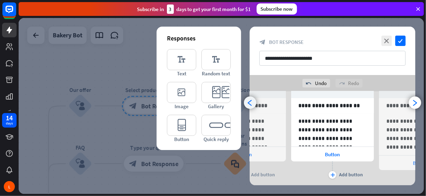
click at [252, 104] on icon "arrowhead_left" at bounding box center [250, 102] width 7 height 7
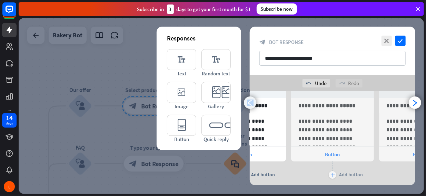
scroll to position [0, 57]
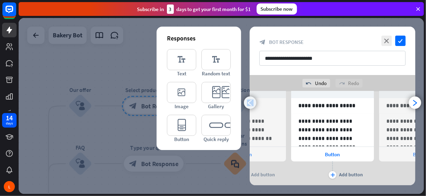
click at [252, 104] on icon "arrowhead_left" at bounding box center [250, 102] width 7 height 7
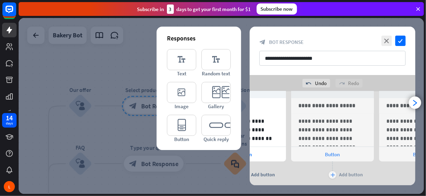
scroll to position [0, 0]
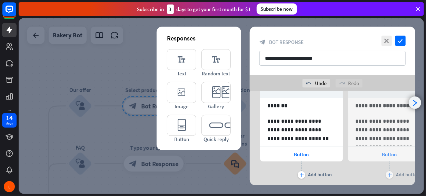
click at [416, 103] on icon "arrowhead_right" at bounding box center [415, 102] width 7 height 7
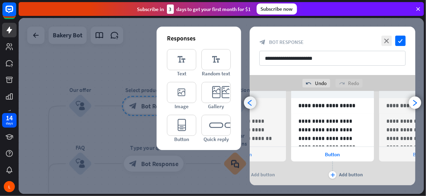
click at [248, 99] on icon "arrowhead_left" at bounding box center [250, 102] width 7 height 7
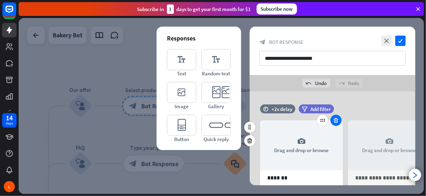
click at [335, 120] on icon at bounding box center [336, 120] width 7 height 6
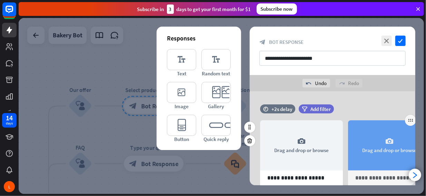
scroll to position [80, 0]
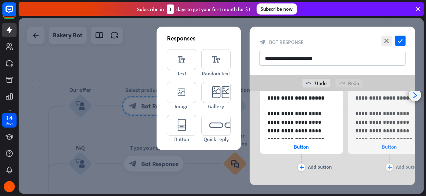
click at [418, 97] on icon "arrowhead_right" at bounding box center [415, 95] width 7 height 7
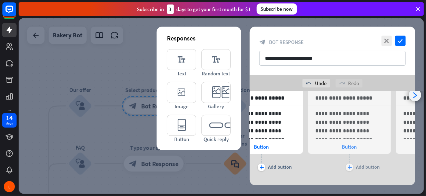
click at [418, 97] on icon "arrowhead_right" at bounding box center [415, 95] width 7 height 7
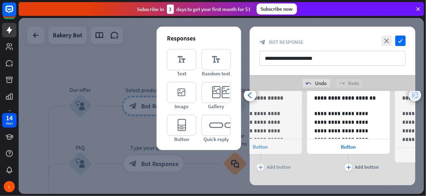
click at [418, 97] on icon "arrowhead_right" at bounding box center [415, 95] width 7 height 7
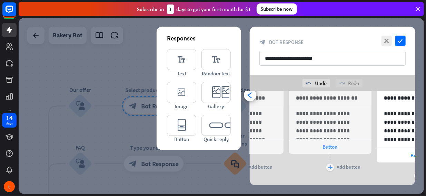
scroll to position [0, 233]
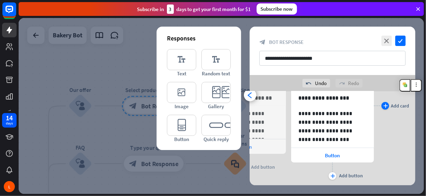
click at [387, 104] on icon "plus" at bounding box center [386, 106] width 4 height 4
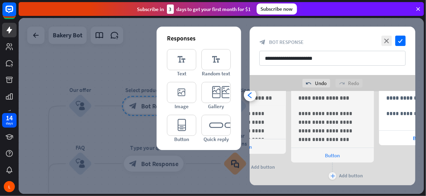
scroll to position [0, 321]
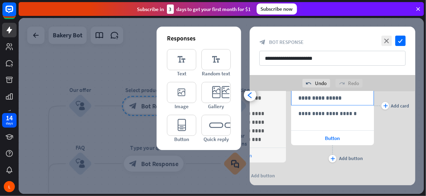
click at [320, 97] on p "**********" at bounding box center [333, 98] width 68 height 9
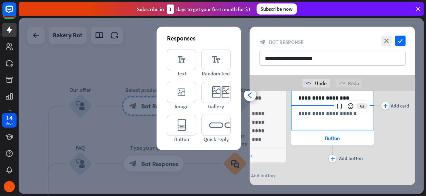
click at [317, 109] on p "**********" at bounding box center [333, 113] width 68 height 9
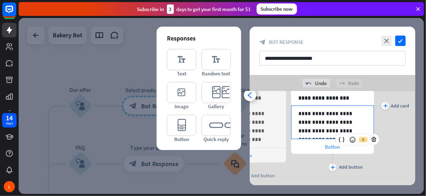
click at [321, 147] on div "Button" at bounding box center [332, 146] width 83 height 15
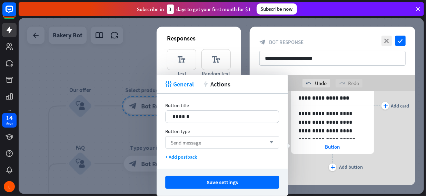
click at [193, 140] on span "Send message" at bounding box center [186, 142] width 30 height 7
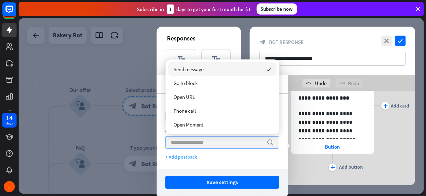
click at [184, 158] on div "+ Add postback" at bounding box center [222, 157] width 114 height 6
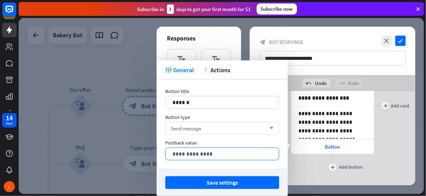
click at [198, 154] on p "**********" at bounding box center [222, 154] width 99 height 9
click at [334, 174] on div "**********" at bounding box center [332, 105] width 83 height 151
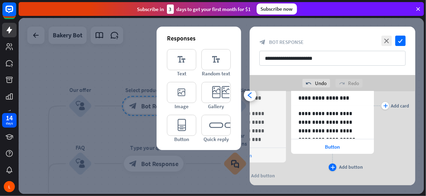
click at [334, 165] on icon "plus" at bounding box center [333, 167] width 4 height 4
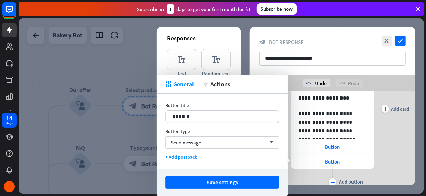
scroll to position [99, 0]
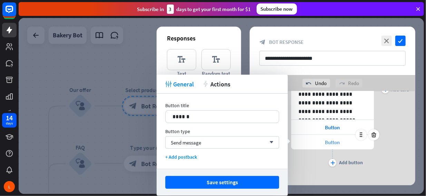
click at [330, 142] on span "Button" at bounding box center [333, 142] width 15 height 7
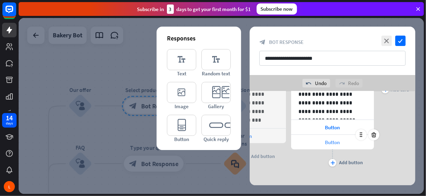
click at [329, 139] on span "Button" at bounding box center [333, 142] width 15 height 7
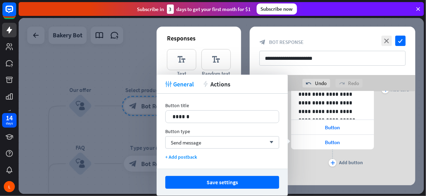
drag, startPoint x: 113, startPoint y: 129, endPoint x: 80, endPoint y: 132, distance: 33.6
click at [80, 132] on body "14 days L close Product Help First steps Get started with ChatBot Help Center F…" at bounding box center [213, 98] width 426 height 196
click at [339, 125] on span "Button" at bounding box center [333, 127] width 15 height 7
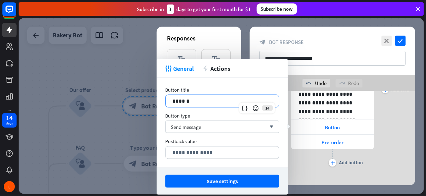
drag, startPoint x: 198, startPoint y: 102, endPoint x: 152, endPoint y: 100, distance: 45.6
click at [152, 100] on body "14 days L close Product Help First steps Get started with ChatBot Help Center F…" at bounding box center [213, 98] width 426 height 196
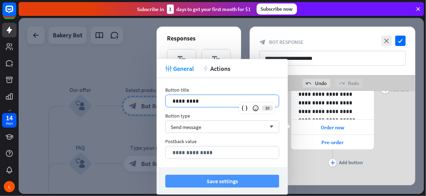
click at [202, 179] on button "Save settings" at bounding box center [222, 181] width 114 height 13
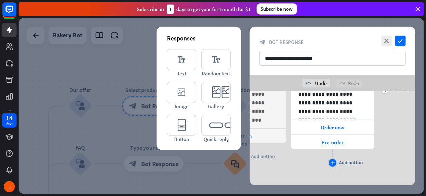
click at [334, 164] on icon "plus" at bounding box center [333, 163] width 4 height 4
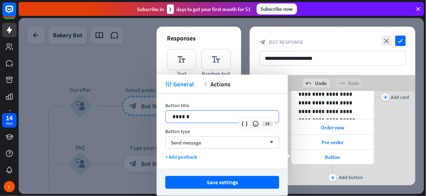
drag, startPoint x: 220, startPoint y: 116, endPoint x: 124, endPoint y: 116, distance: 96.3
click at [124, 116] on body "14 days L close Product Help First steps Get started with ChatBot Help Center F…" at bounding box center [213, 98] width 426 height 196
drag, startPoint x: 194, startPoint y: 117, endPoint x: 166, endPoint y: 115, distance: 27.7
click at [166, 115] on div "*****" at bounding box center [222, 116] width 113 height 12
click at [304, 175] on div "plus Add button" at bounding box center [332, 172] width 83 height 17
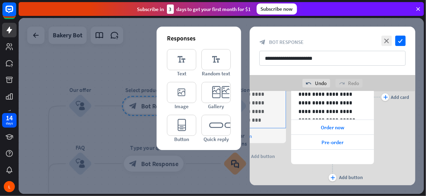
scroll to position [51, 0]
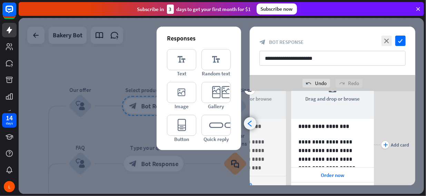
click at [252, 125] on icon "arrowhead_left" at bounding box center [250, 123] width 7 height 7
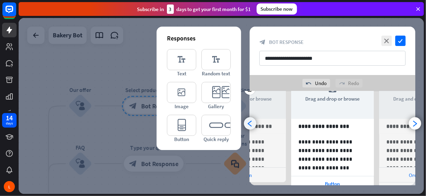
click at [252, 125] on icon "arrowhead_left" at bounding box center [250, 123] width 7 height 7
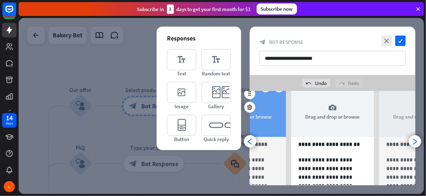
scroll to position [32, 0]
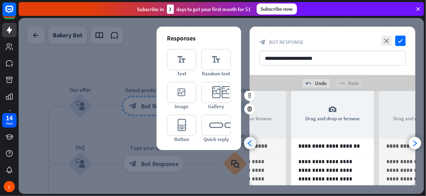
click at [252, 144] on icon "arrowhead_left" at bounding box center [250, 143] width 7 height 7
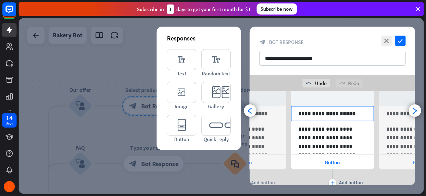
scroll to position [65, 0]
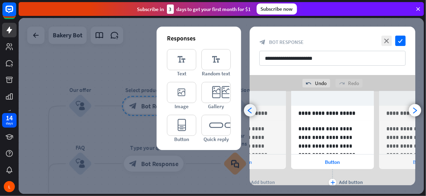
click at [252, 111] on icon "arrowhead_left" at bounding box center [250, 110] width 7 height 7
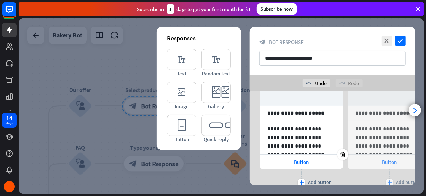
scroll to position [80, 0]
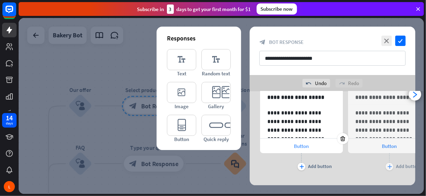
click at [300, 148] on span "Button" at bounding box center [302, 146] width 15 height 7
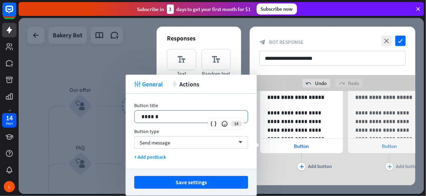
drag, startPoint x: 175, startPoint y: 115, endPoint x: 29, endPoint y: 117, distance: 145.7
click at [29, 117] on body "14 days L close Product Help First steps Get started with ChatBot Help Center F…" at bounding box center [213, 98] width 426 height 196
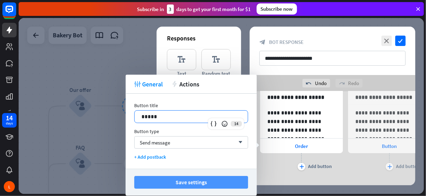
click at [168, 181] on button "Save settings" at bounding box center [191, 182] width 114 height 13
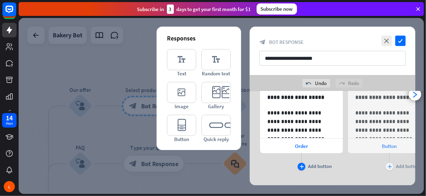
click at [305, 163] on div "plus" at bounding box center [302, 167] width 8 height 8
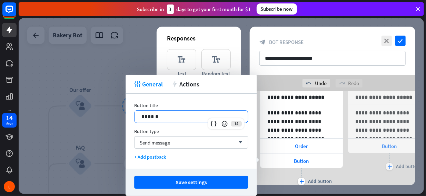
drag, startPoint x: 170, startPoint y: 118, endPoint x: 100, endPoint y: 115, distance: 69.2
click at [100, 115] on body "14 days L close Product Help First steps Get started with ChatBot Help Center F…" at bounding box center [213, 98] width 426 height 196
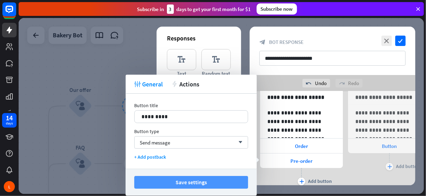
click at [173, 183] on button "Save settings" at bounding box center [191, 182] width 114 height 13
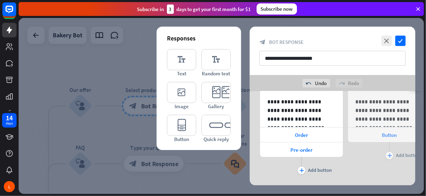
scroll to position [92, 0]
click at [374, 132] on div "Button" at bounding box center [389, 134] width 83 height 15
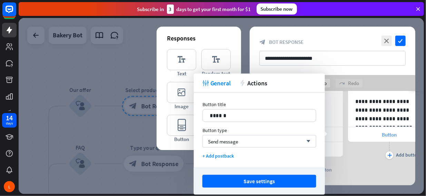
scroll to position [0, 57]
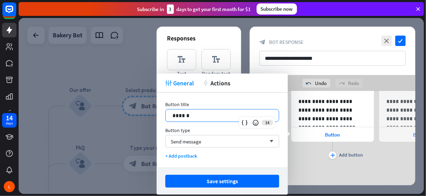
drag, startPoint x: 197, startPoint y: 110, endPoint x: 6, endPoint y: 112, distance: 191.6
click at [6, 112] on body "14 days L close Product Help First steps Get started with ChatBot Help Center F…" at bounding box center [213, 98] width 426 height 196
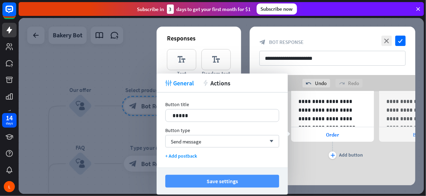
click at [191, 177] on button "Save settings" at bounding box center [222, 181] width 114 height 13
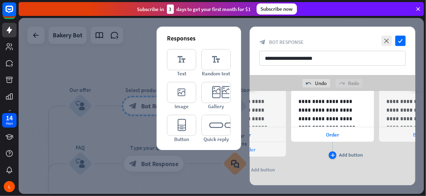
click at [332, 154] on icon "plus" at bounding box center [333, 155] width 4 height 4
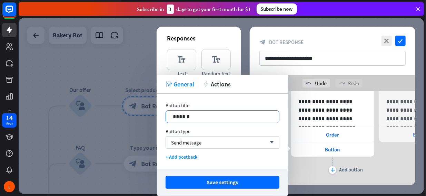
scroll to position [0, 57]
drag, startPoint x: 208, startPoint y: 121, endPoint x: 88, endPoint y: 120, distance: 120.2
click at [88, 120] on body "14 days L close Product Help First steps Get started with ChatBot Help Center F…" at bounding box center [213, 98] width 426 height 196
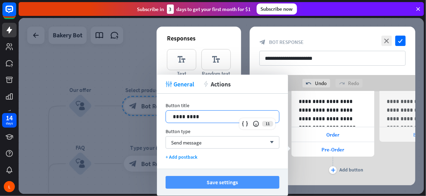
click at [183, 184] on button "Save settings" at bounding box center [223, 182] width 114 height 13
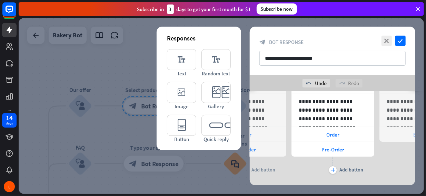
click at [397, 136] on div "Button" at bounding box center [421, 134] width 83 height 15
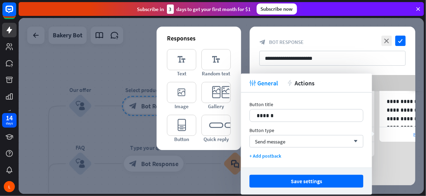
scroll to position [0, 145]
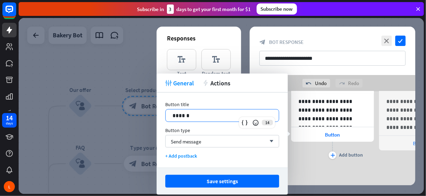
drag, startPoint x: 190, startPoint y: 112, endPoint x: 40, endPoint y: 98, distance: 150.1
click at [31, 112] on body "14 days L close Product Help First steps Get started with ChatBot Help Center F…" at bounding box center [213, 98] width 426 height 196
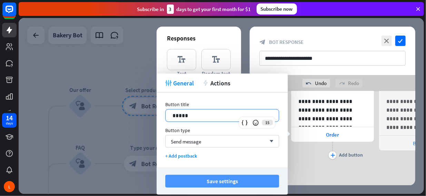
click at [198, 179] on button "Save settings" at bounding box center [222, 181] width 114 height 13
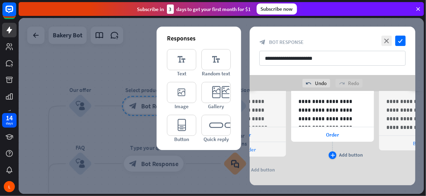
click at [335, 155] on icon "plus" at bounding box center [333, 155] width 4 height 4
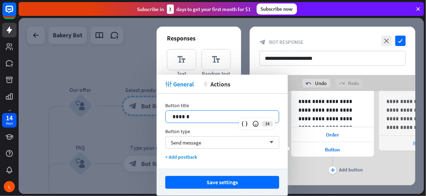
drag, startPoint x: 208, startPoint y: 116, endPoint x: 115, endPoint y: 116, distance: 92.2
click at [115, 116] on body "14 days L close Product Help First steps Get started with ChatBot Help Center F…" at bounding box center [213, 98] width 426 height 196
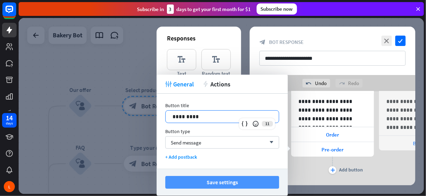
click at [225, 180] on button "Save settings" at bounding box center [222, 182] width 114 height 13
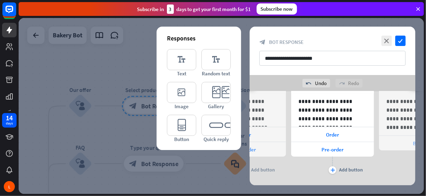
click at [407, 140] on div "Button" at bounding box center [420, 143] width 83 height 15
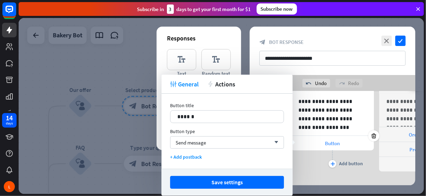
scroll to position [0, 233]
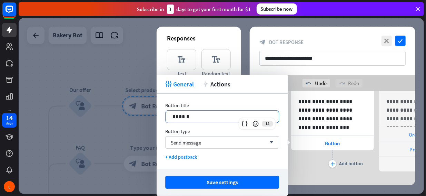
drag, startPoint x: 201, startPoint y: 118, endPoint x: 76, endPoint y: 108, distance: 126.1
click at [71, 115] on body "14 days L close Product Help First steps Get started with ChatBot Help Center F…" at bounding box center [213, 98] width 426 height 196
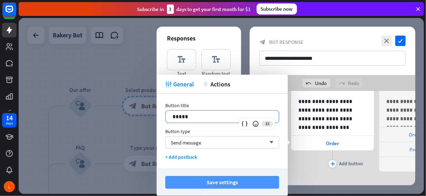
click at [204, 181] on button "Save settings" at bounding box center [222, 182] width 114 height 13
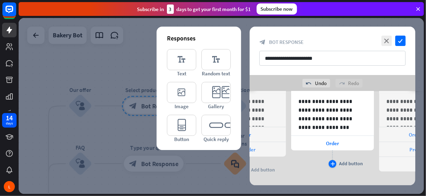
click at [334, 161] on div "plus" at bounding box center [333, 164] width 8 height 8
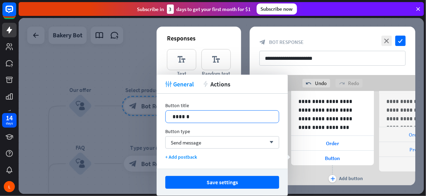
scroll to position [0, 233]
drag, startPoint x: 203, startPoint y: 116, endPoint x: 146, endPoint y: 115, distance: 56.6
click at [146, 115] on body "14 days L close Product Help First steps Get started with ChatBot Help Center F…" at bounding box center [213, 98] width 426 height 196
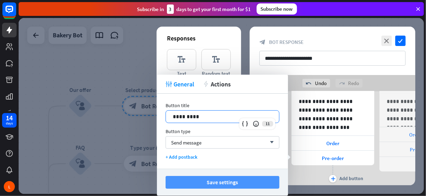
click at [228, 182] on button "Save settings" at bounding box center [223, 182] width 114 height 13
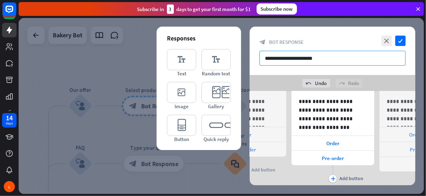
drag, startPoint x: 336, startPoint y: 60, endPoint x: 279, endPoint y: 56, distance: 56.8
click at [279, 56] on input "**********" at bounding box center [333, 58] width 146 height 15
type input "**********"
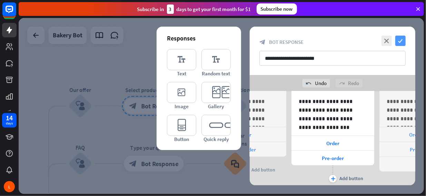
click at [404, 39] on icon "check" at bounding box center [401, 41] width 10 height 10
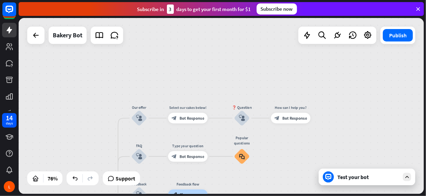
click at [358, 181] on div "Test your bot" at bounding box center [367, 176] width 97 height 17
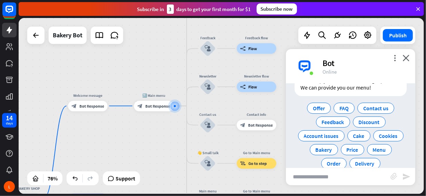
scroll to position [72, 0]
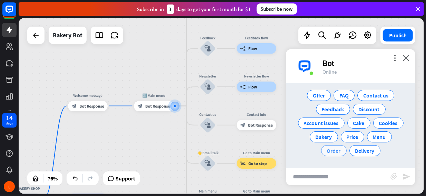
click at [341, 149] on span "Order" at bounding box center [334, 150] width 14 height 7
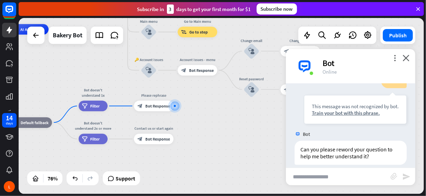
scroll to position [108, 0]
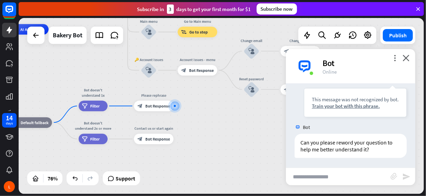
click at [349, 170] on input "text" at bounding box center [338, 176] width 105 height 17
click at [344, 106] on div "Train your bot with this phrase." at bounding box center [355, 106] width 87 height 7
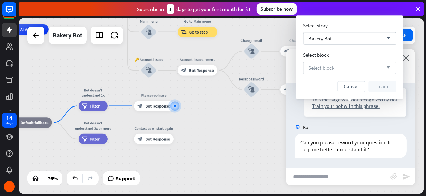
click at [339, 67] on div "Select block arrow_down" at bounding box center [349, 67] width 93 height 12
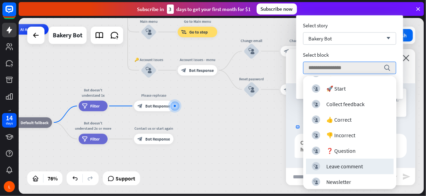
scroll to position [75, 0]
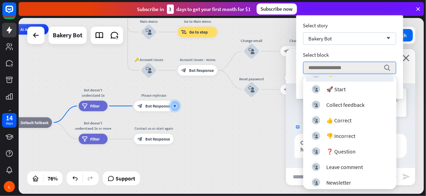
click at [285, 87] on icon "block_bot_response" at bounding box center [286, 89] width 5 height 5
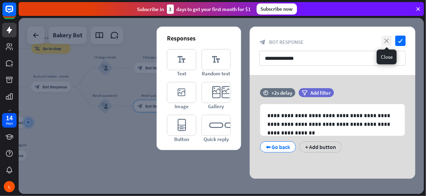
click at [384, 41] on icon "close" at bounding box center [387, 41] width 10 height 10
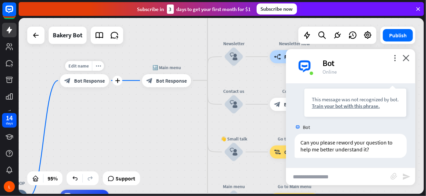
click at [94, 83] on span "Bot Response" at bounding box center [89, 80] width 31 height 7
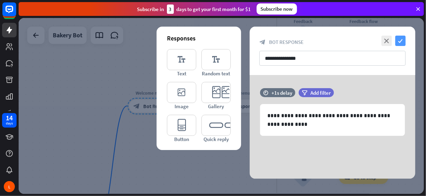
click at [404, 40] on icon "check" at bounding box center [401, 41] width 10 height 10
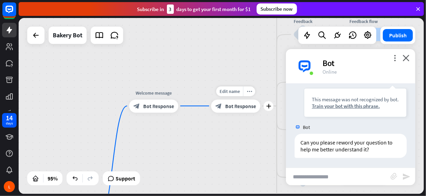
click at [237, 107] on span "Bot Response" at bounding box center [240, 106] width 31 height 7
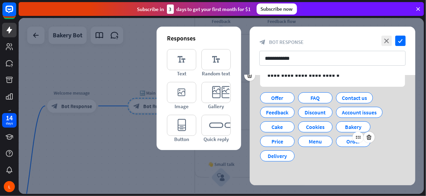
scroll to position [5, 0]
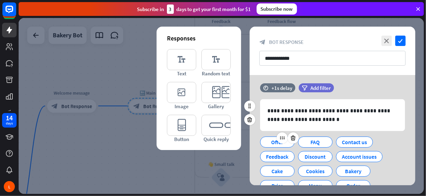
click at [279, 143] on div "Offer" at bounding box center [277, 142] width 23 height 10
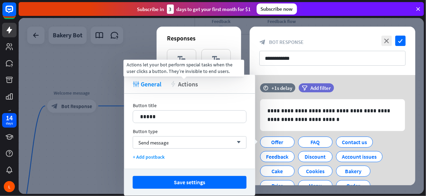
click at [188, 82] on span "Actions" at bounding box center [188, 84] width 20 height 8
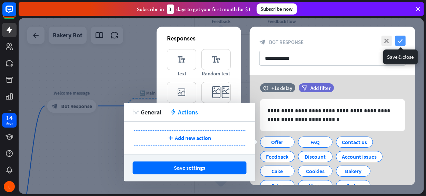
click at [401, 43] on icon "check" at bounding box center [401, 41] width 10 height 10
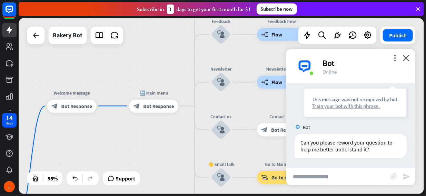
click at [352, 106] on div "Train your bot with this phrase." at bounding box center [355, 106] width 87 height 7
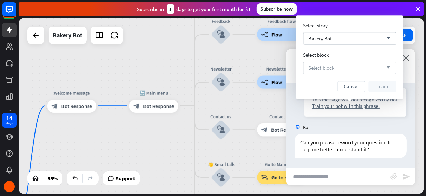
click at [340, 70] on div "Select block arrow_down" at bounding box center [349, 67] width 93 height 12
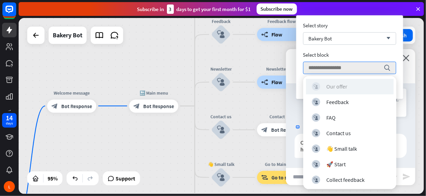
click at [357, 86] on div "block_user_input Our offer" at bounding box center [350, 86] width 76 height 8
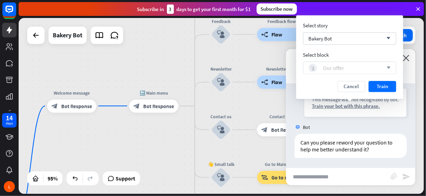
click at [359, 70] on div "block_user_input Our offer" at bounding box center [346, 68] width 75 height 8
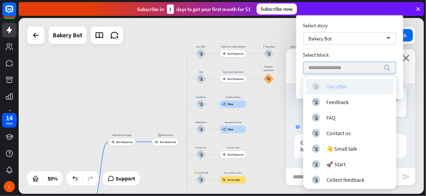
click at [330, 90] on div "block_user_input Our offer" at bounding box center [350, 86] width 76 height 8
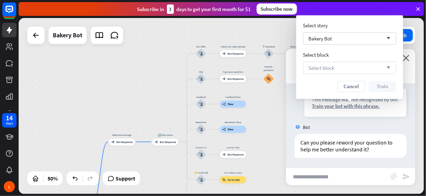
click at [360, 71] on div "Select block arrow_down" at bounding box center [349, 67] width 93 height 12
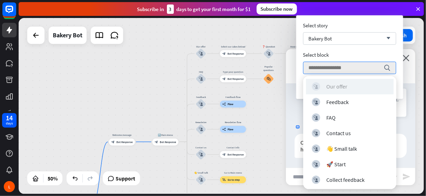
click at [342, 85] on div "Our offer" at bounding box center [337, 86] width 21 height 7
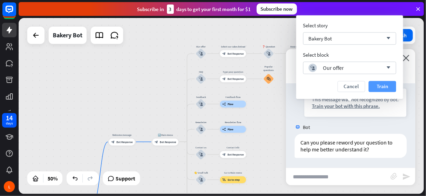
click at [387, 87] on button "Train" at bounding box center [383, 86] width 28 height 11
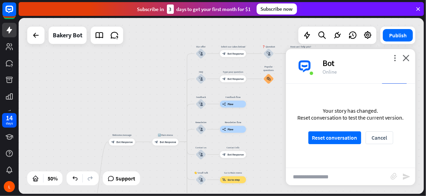
scroll to position [102, 0]
click at [345, 138] on button "Reset conversation" at bounding box center [335, 137] width 53 height 13
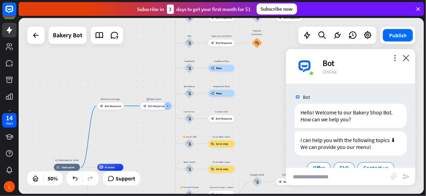
scroll to position [72, 0]
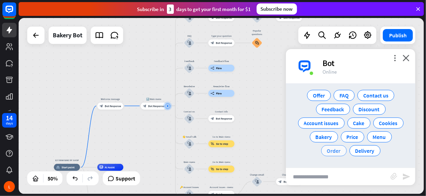
click at [340, 150] on span "Order" at bounding box center [334, 150] width 14 height 7
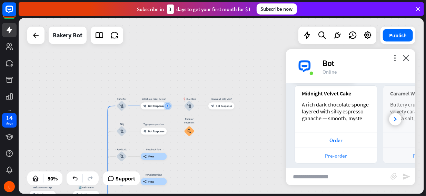
scroll to position [121, 0]
click at [340, 139] on div "Order" at bounding box center [336, 139] width 75 height 7
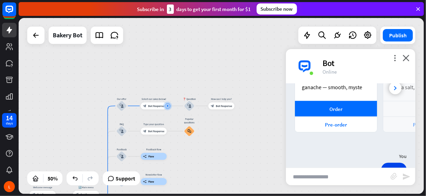
scroll to position [151, 0]
click at [395, 61] on icon "more_vert" at bounding box center [395, 58] width 7 height 7
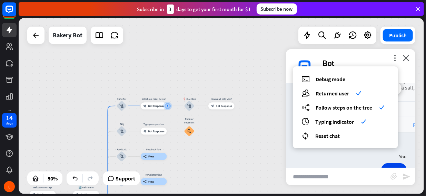
click at [338, 175] on input "text" at bounding box center [338, 176] width 105 height 17
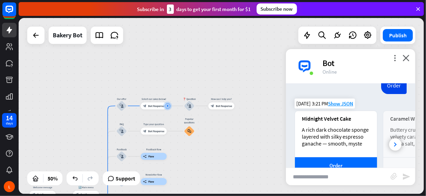
scroll to position [95, 0]
